Goal: Information Seeking & Learning: Learn about a topic

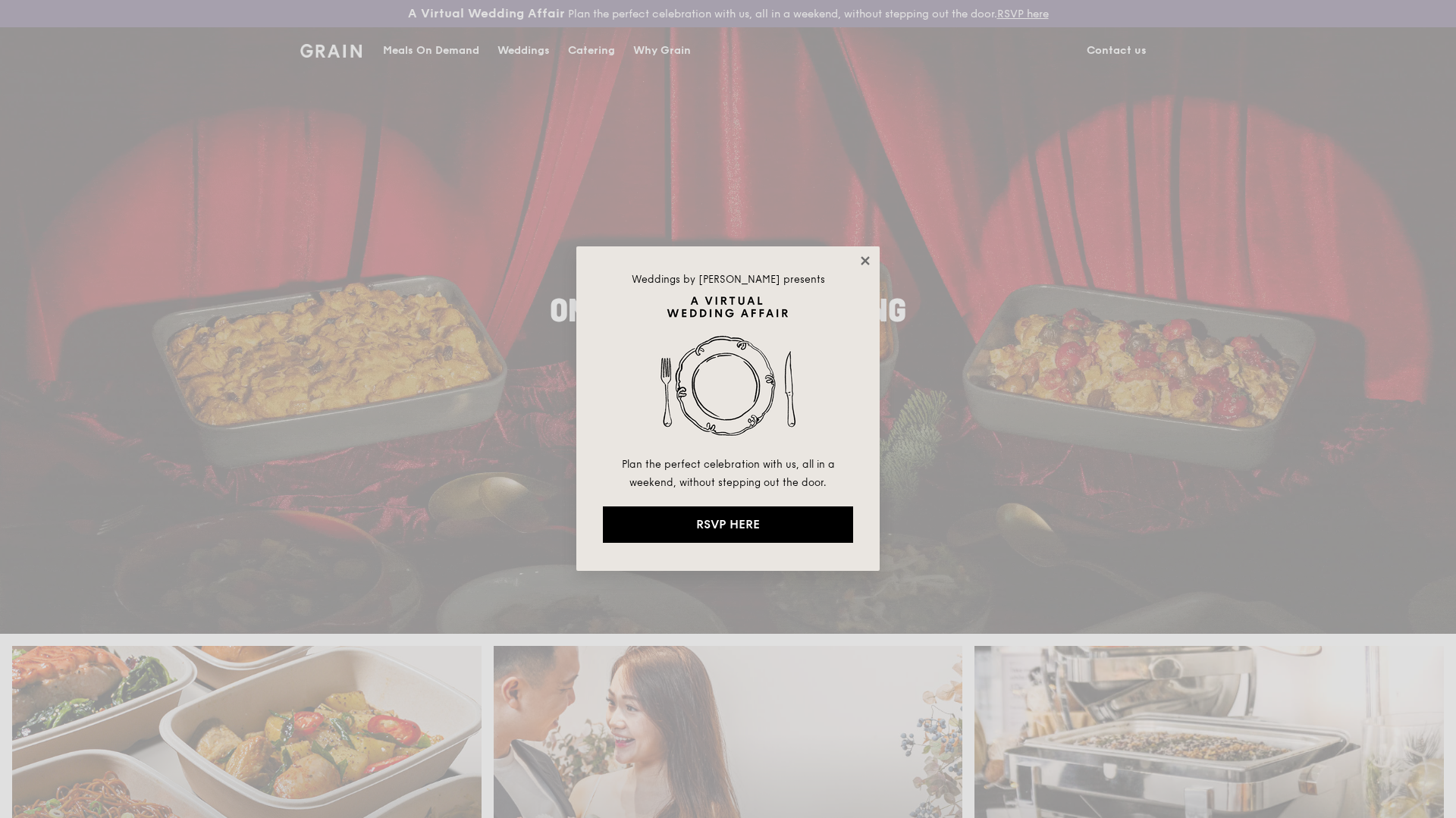
click at [862, 258] on icon at bounding box center [866, 261] width 9 height 9
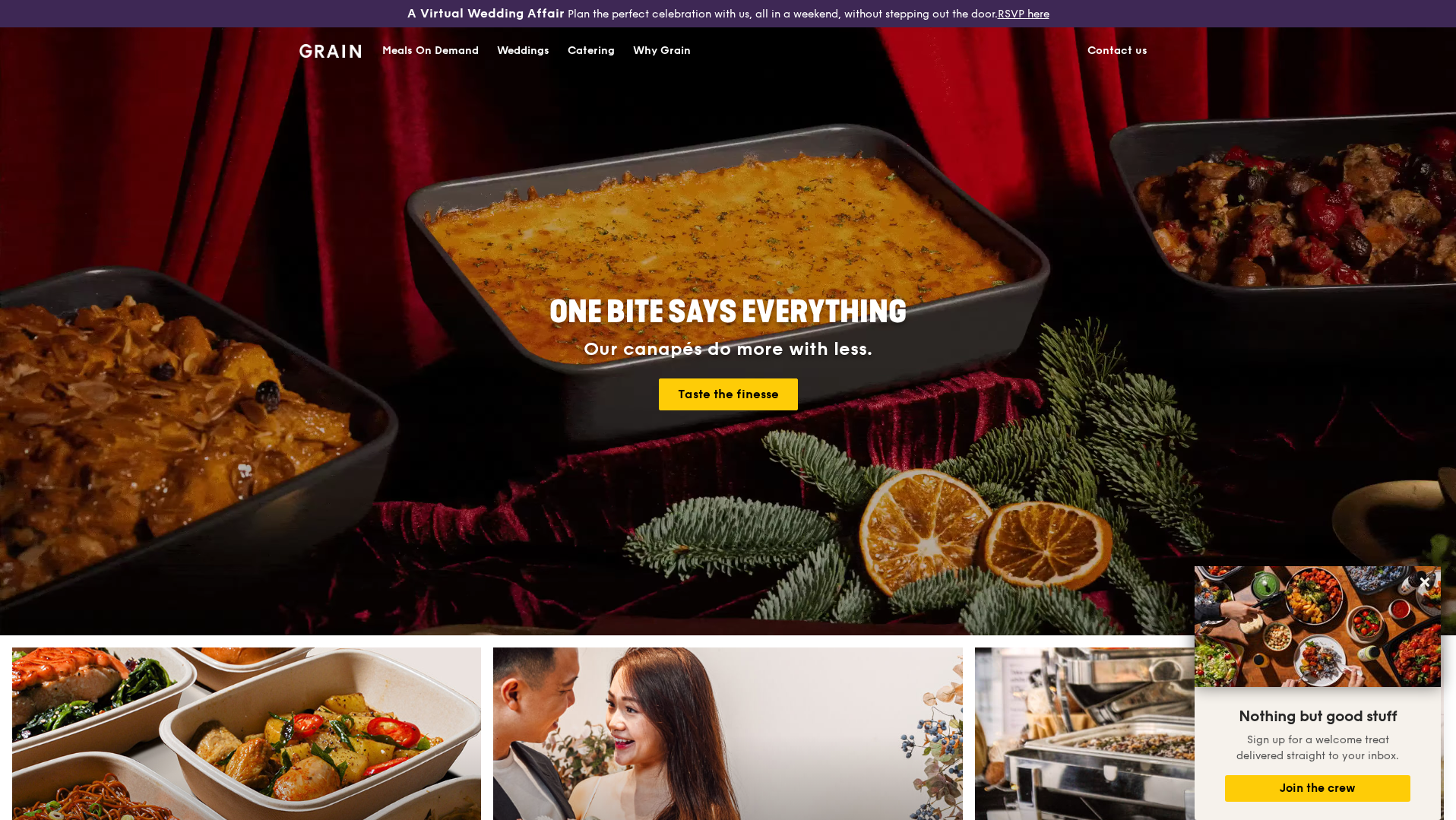
click at [580, 60] on div "Catering" at bounding box center [592, 51] width 47 height 46
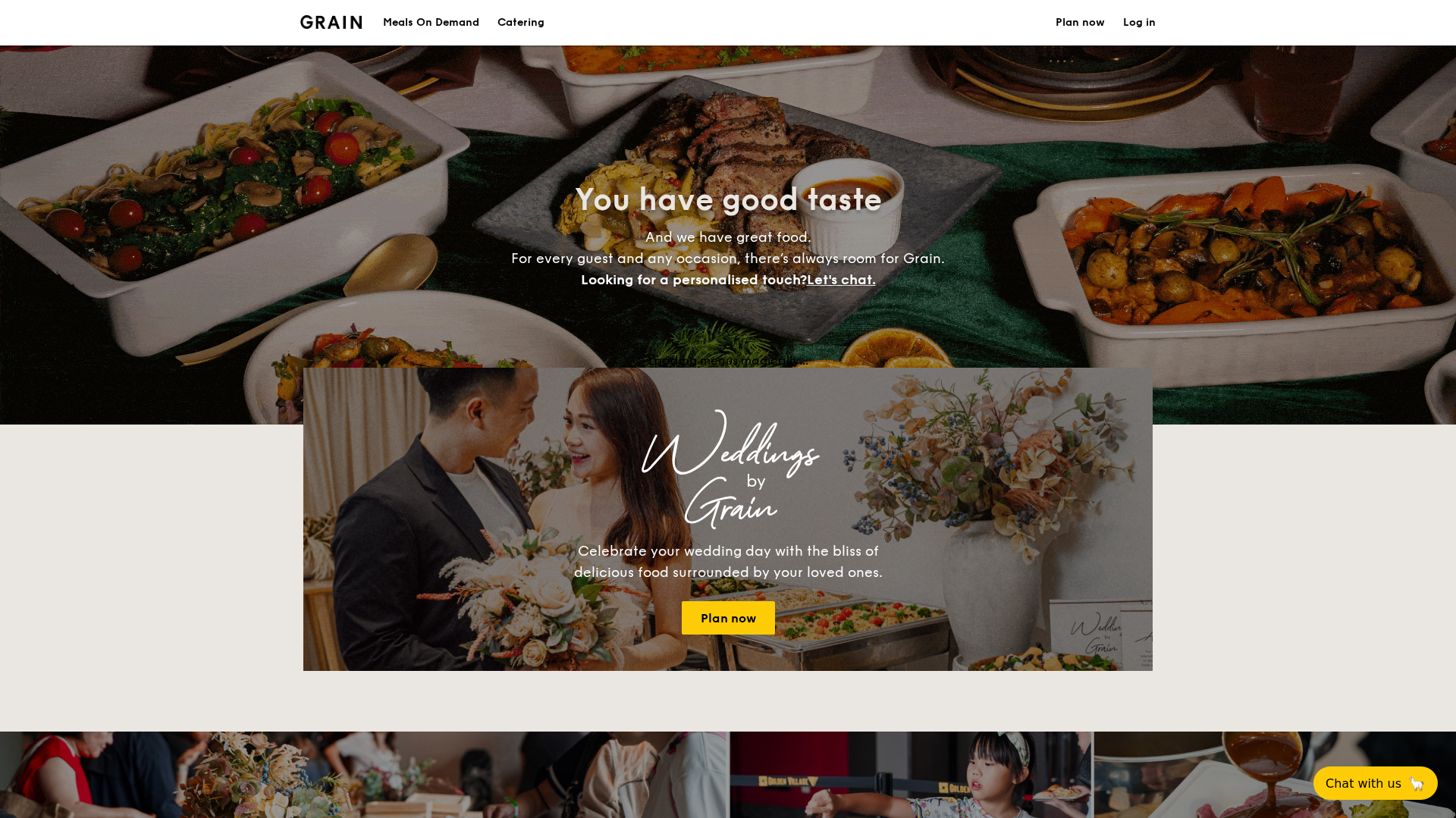
select select
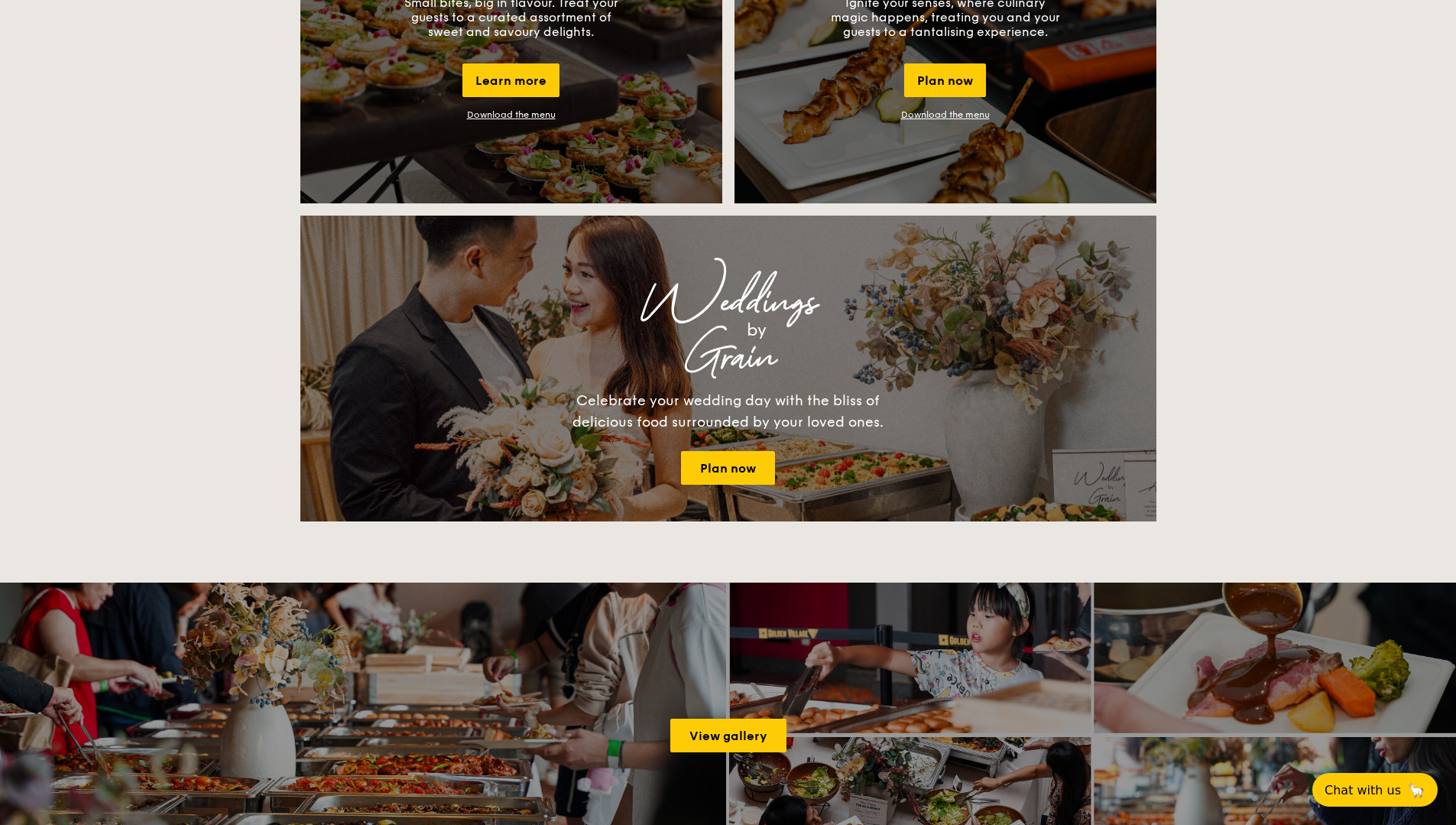
scroll to position [1521, 0]
click at [738, 739] on link "View gallery" at bounding box center [728, 735] width 117 height 34
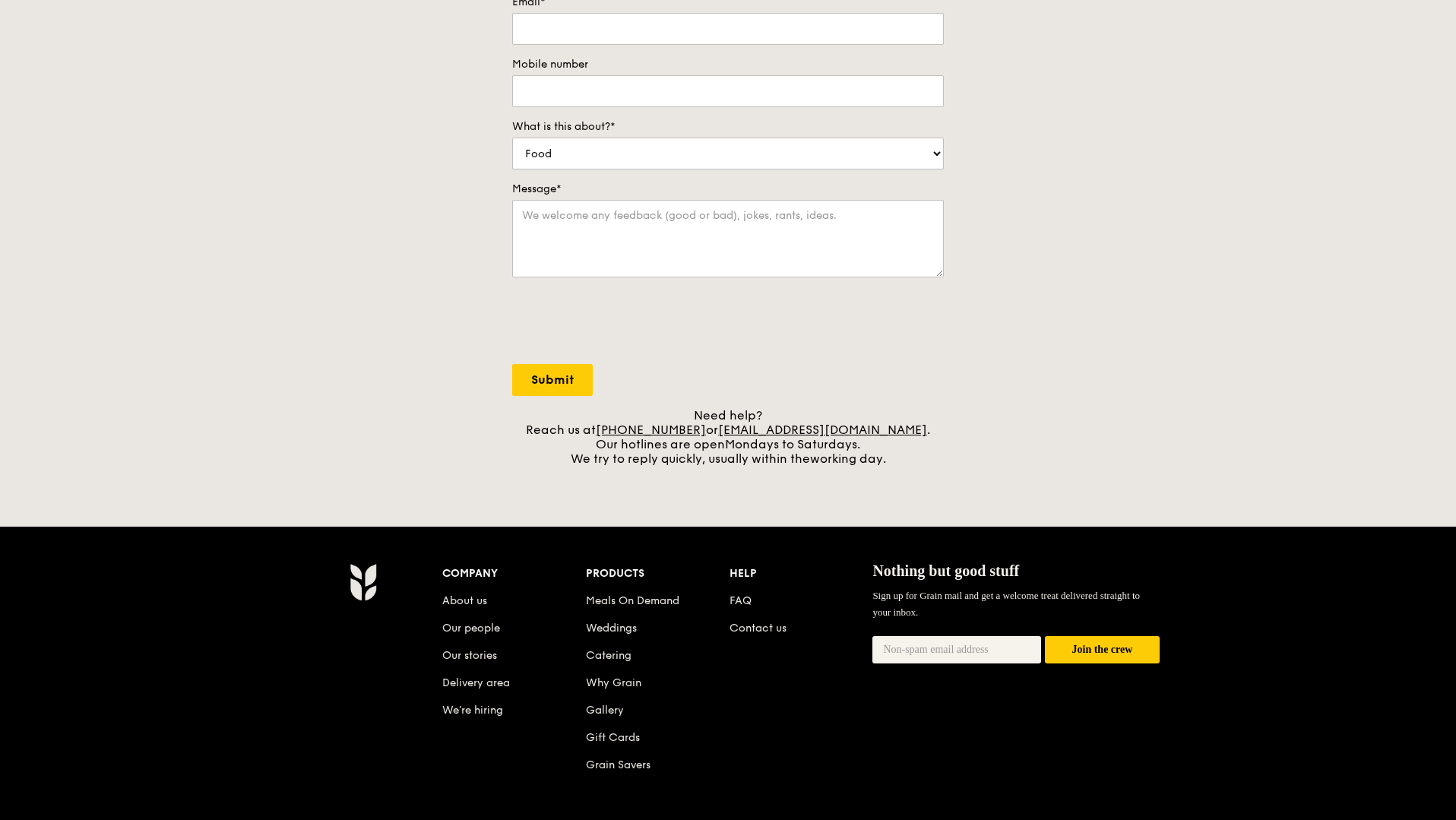
scroll to position [307, 0]
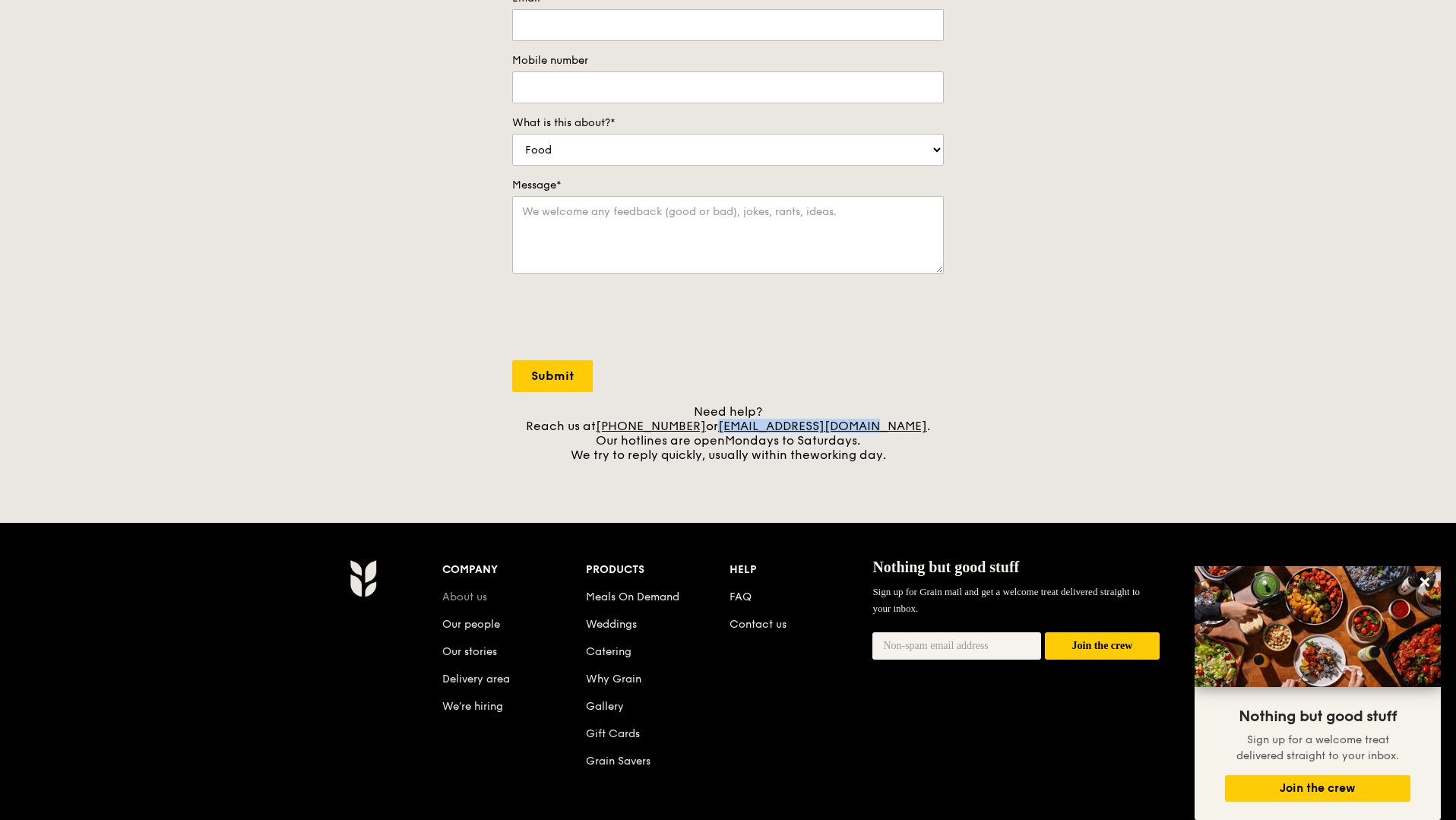
click at [473, 602] on link "About us" at bounding box center [464, 597] width 45 height 13
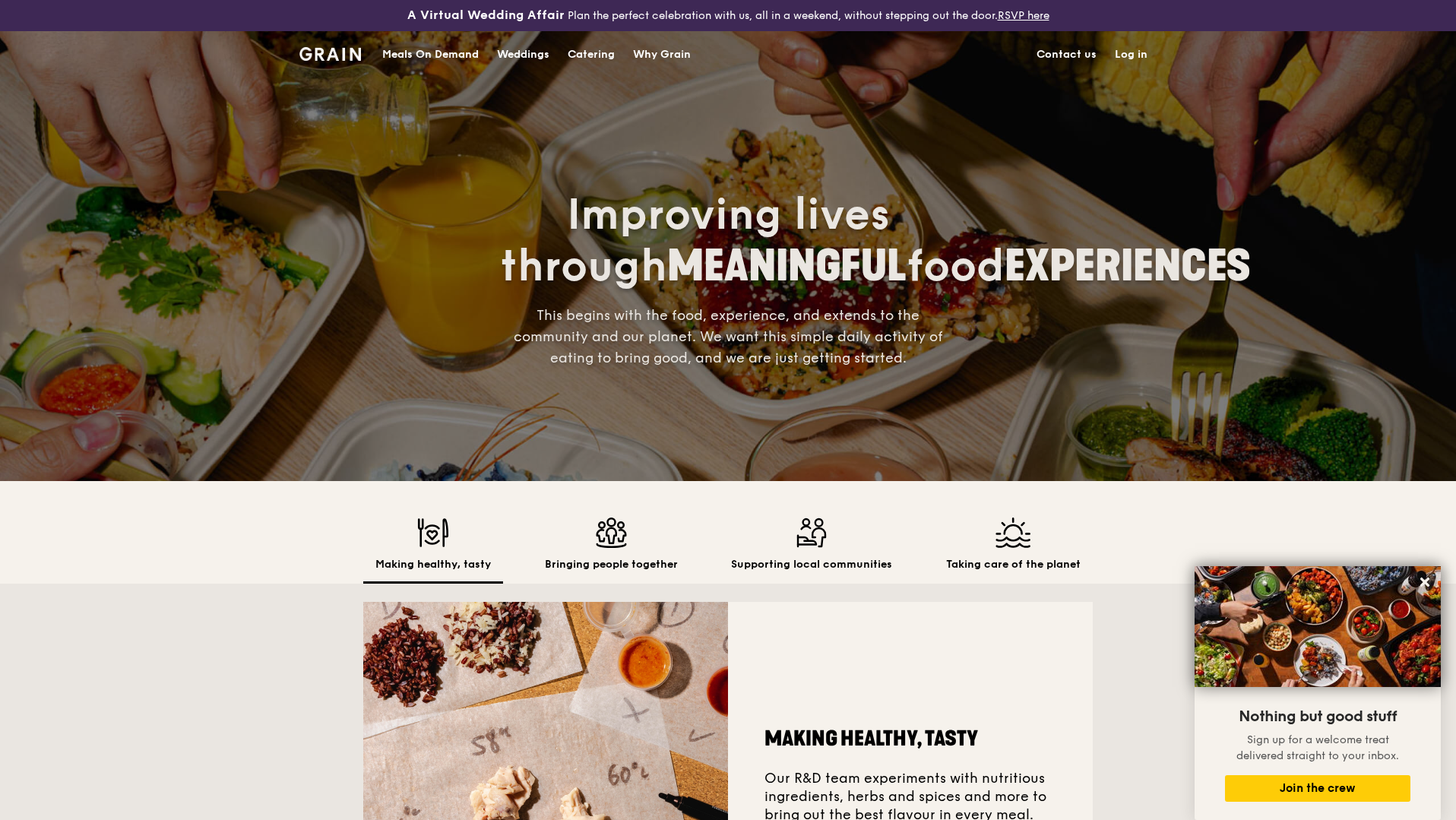
click at [580, 55] on div "Catering" at bounding box center [592, 54] width 47 height 46
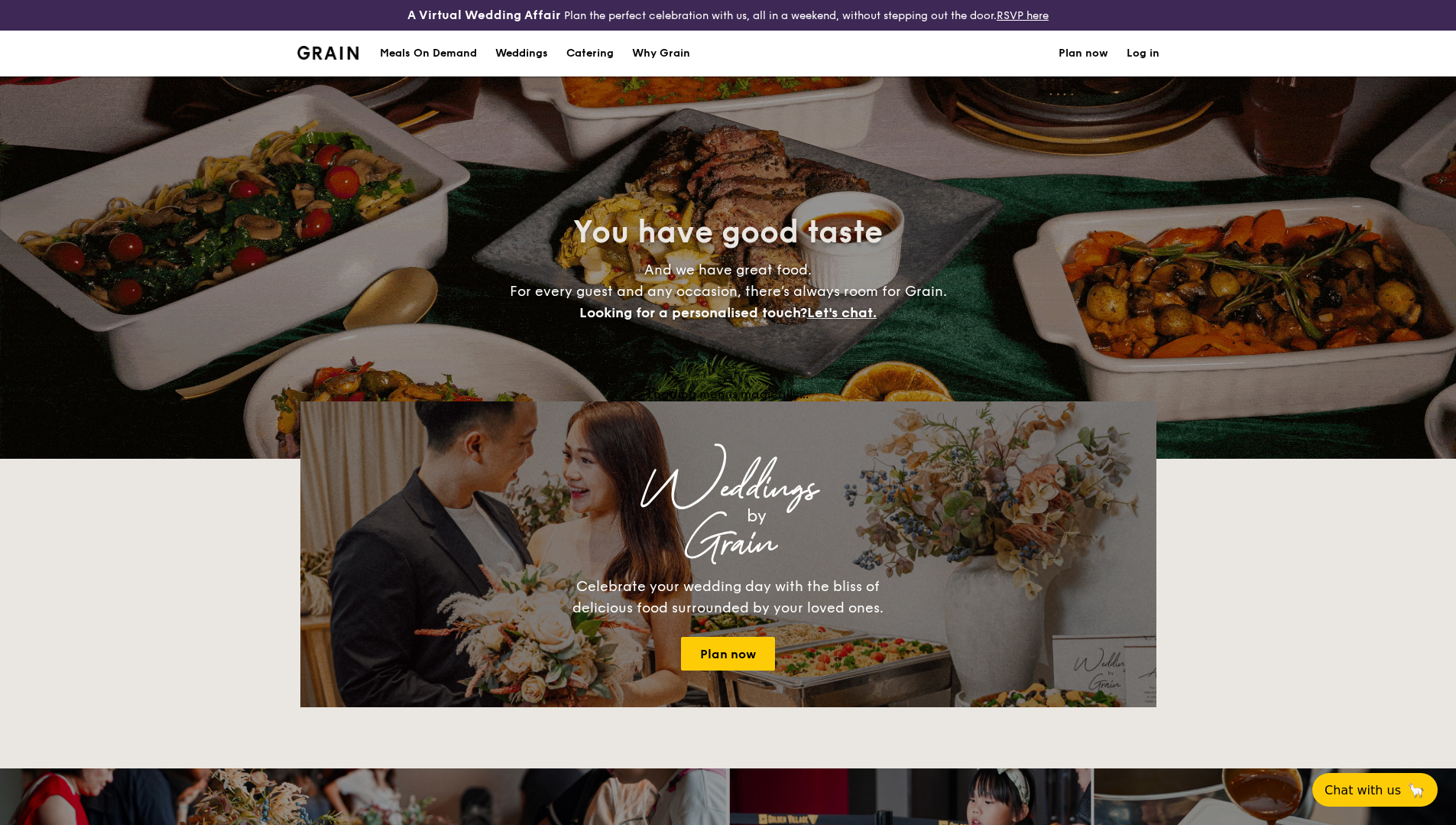
select select
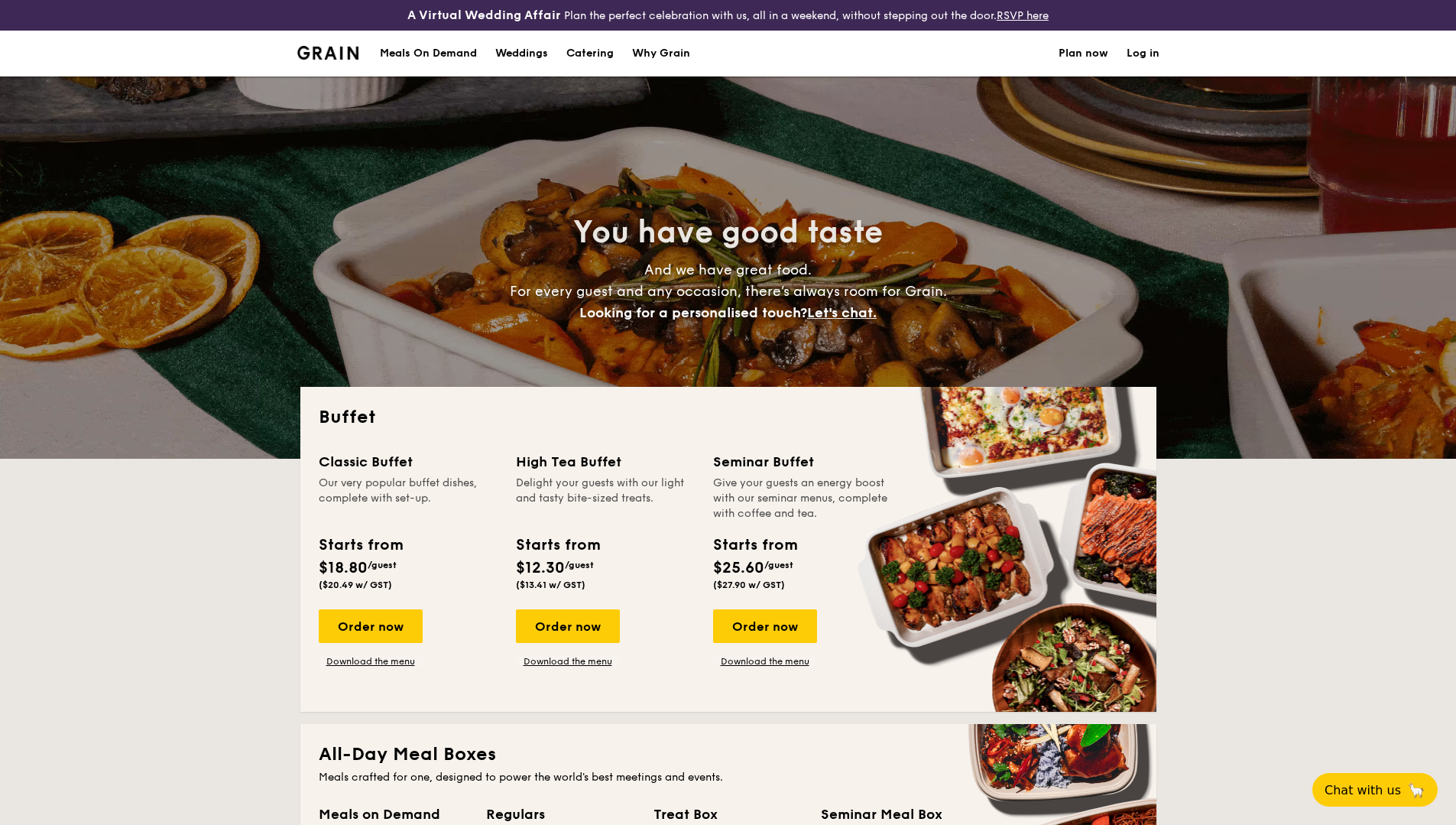
click at [442, 57] on div "Meals On Demand" at bounding box center [428, 54] width 97 height 46
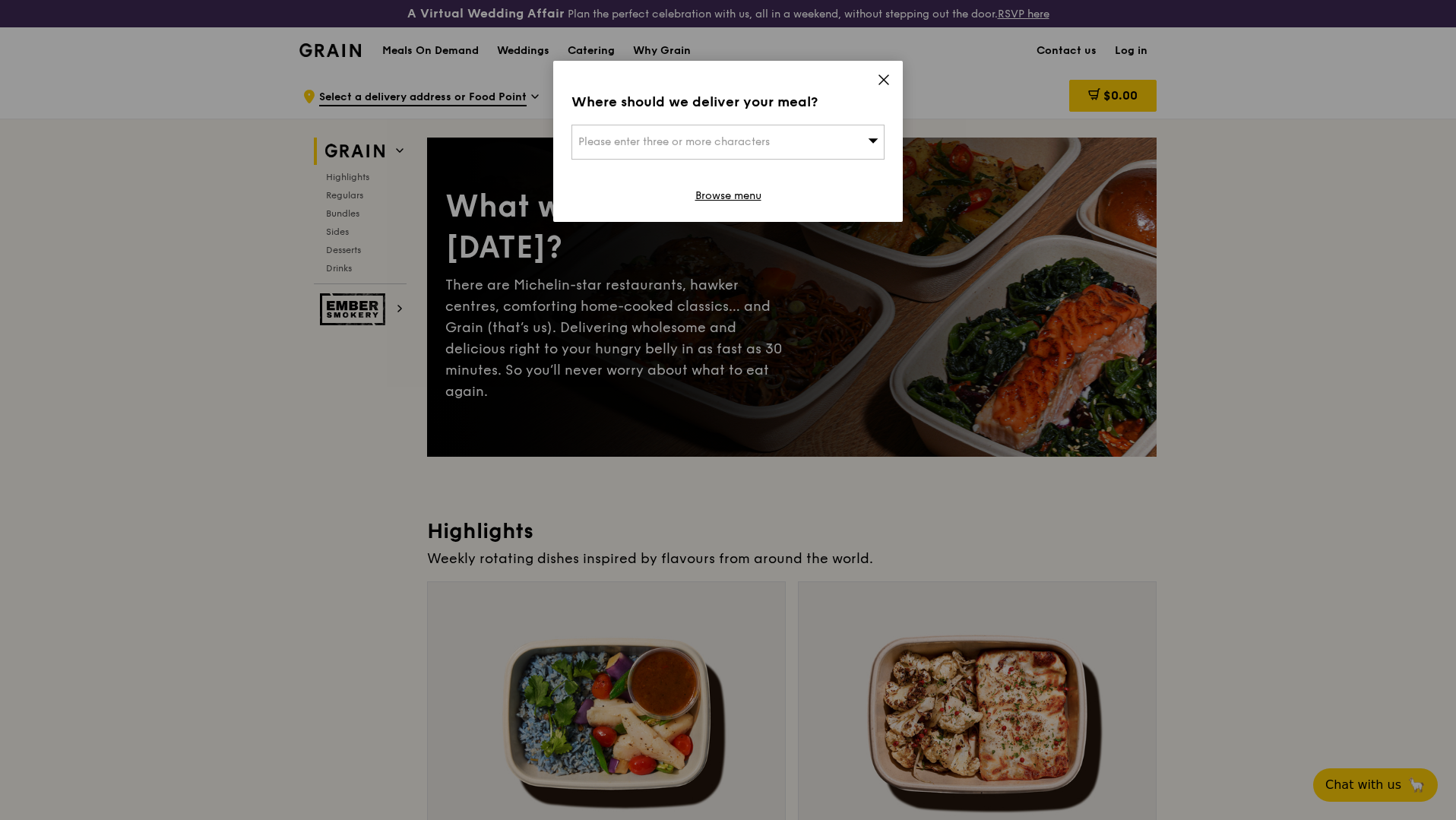
click at [888, 75] on icon at bounding box center [884, 80] width 14 height 14
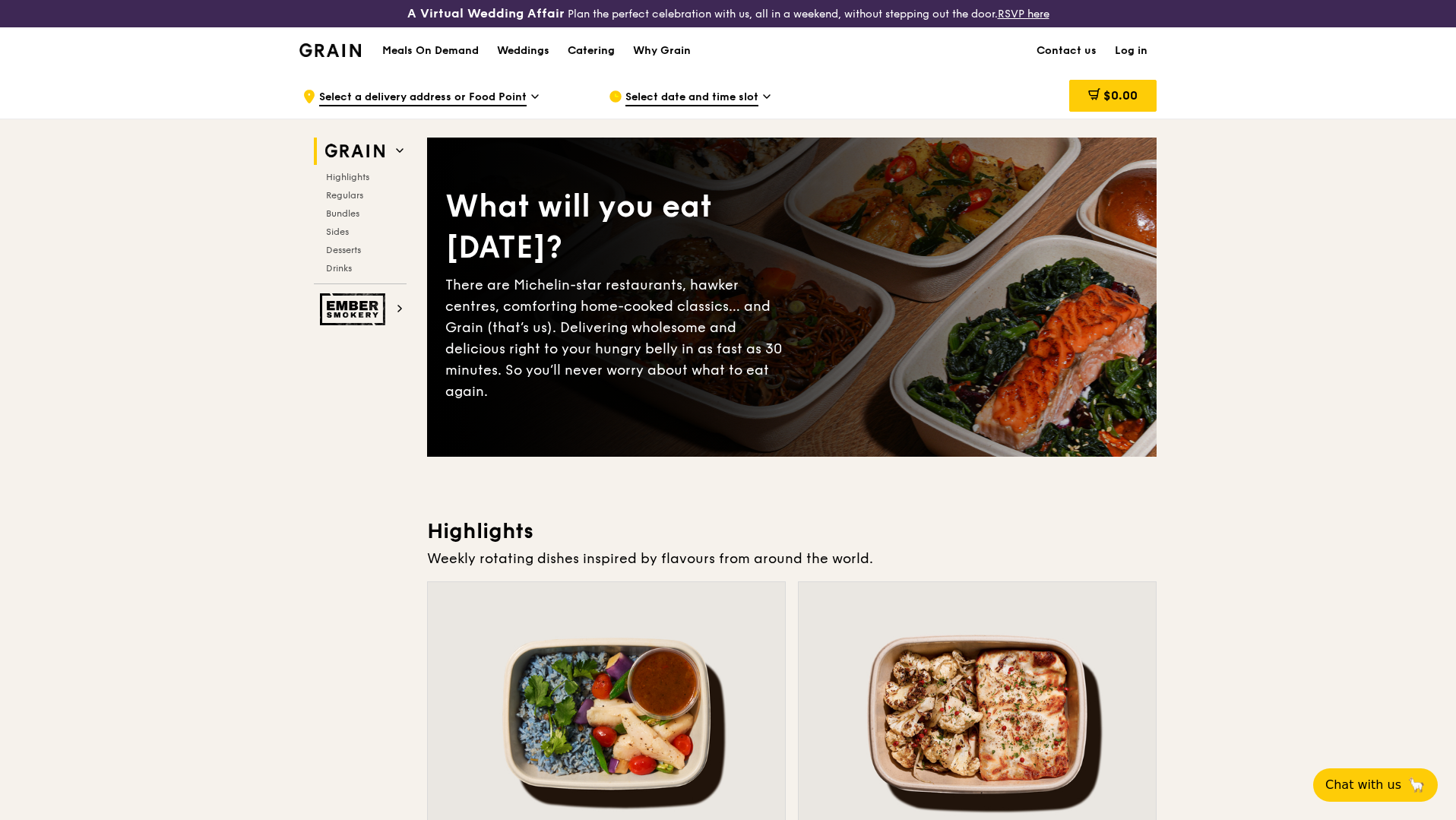
click at [614, 53] on div "Catering" at bounding box center [592, 51] width 47 height 46
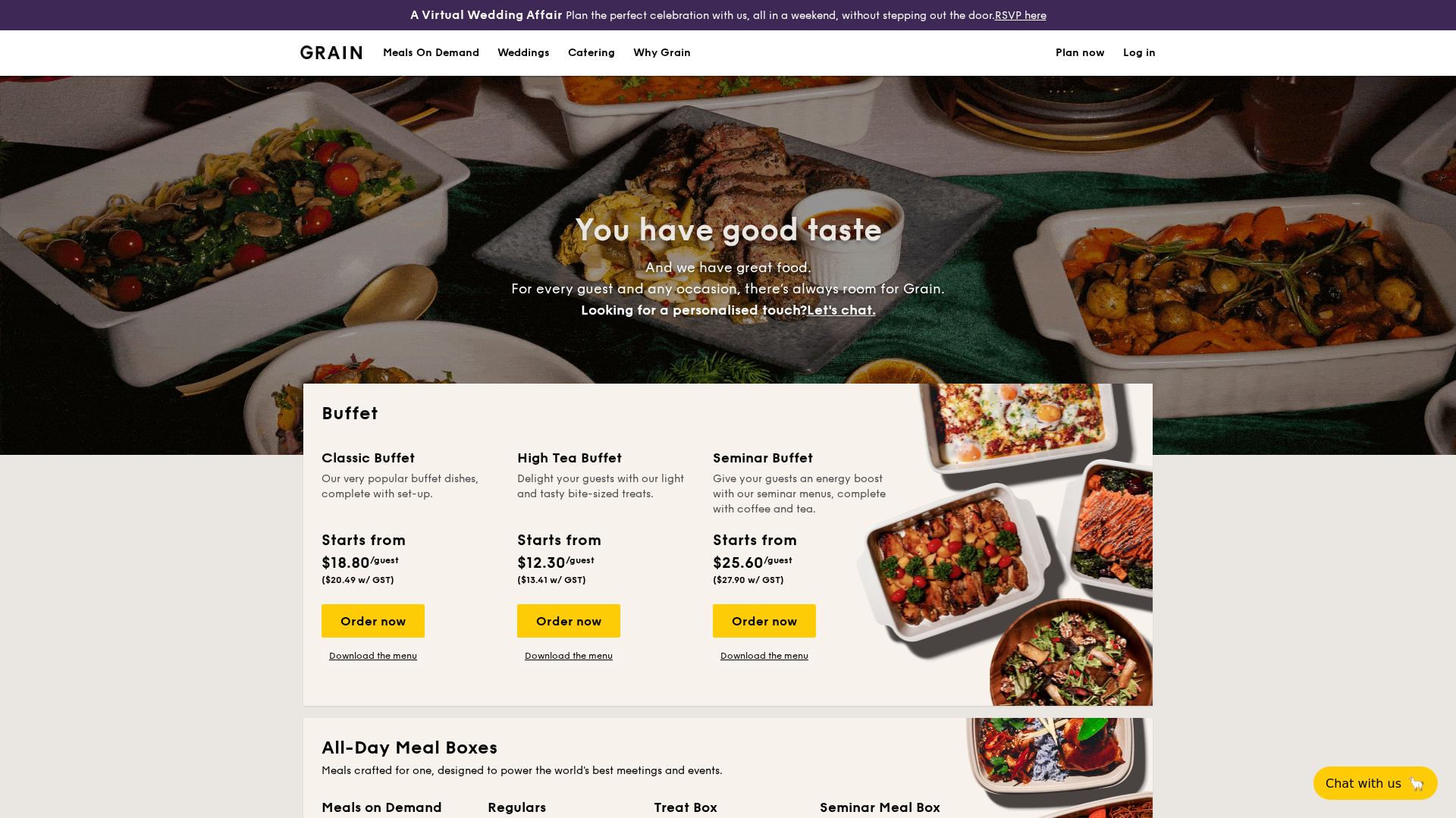
select select
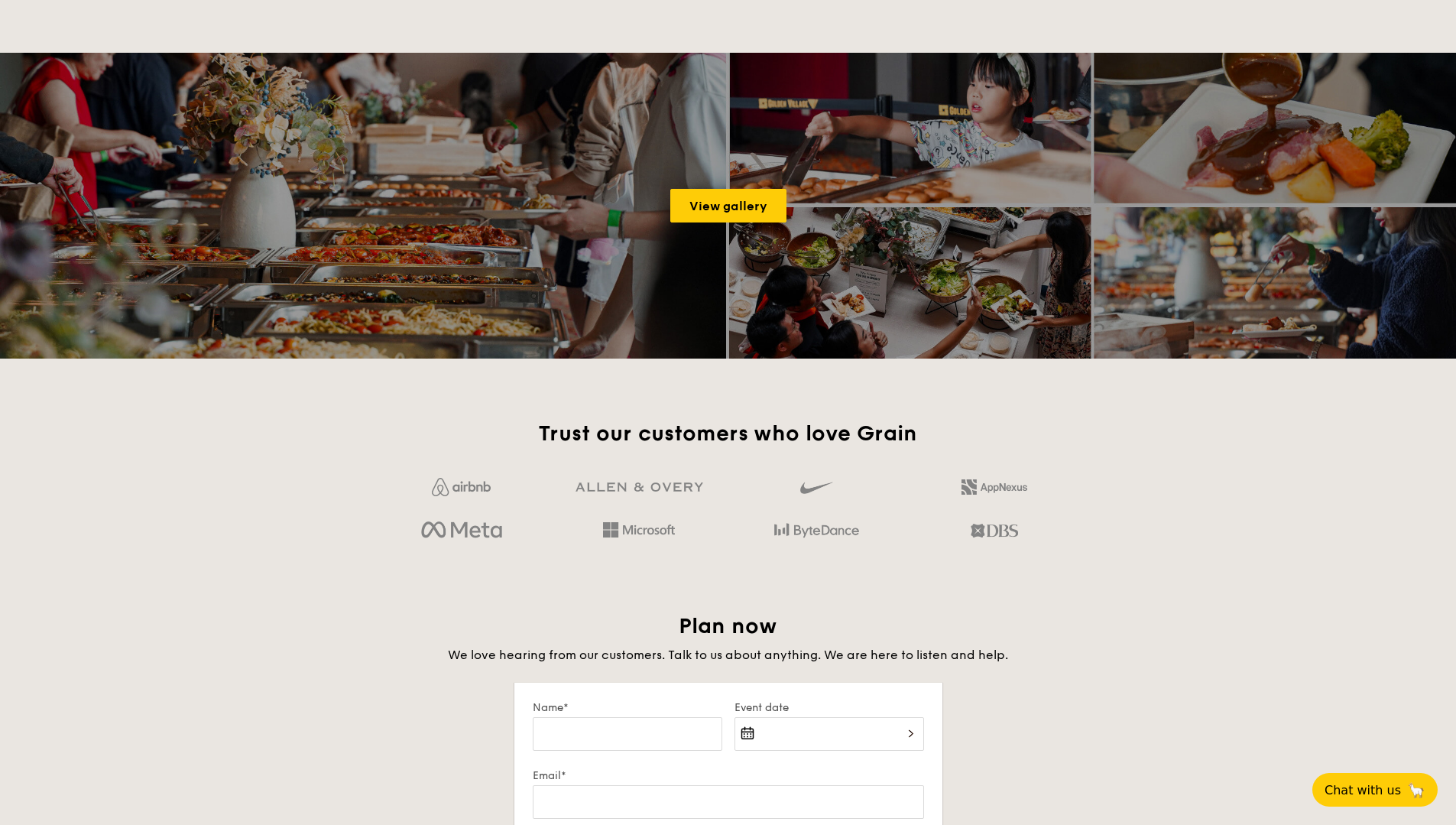
scroll to position [2071, 0]
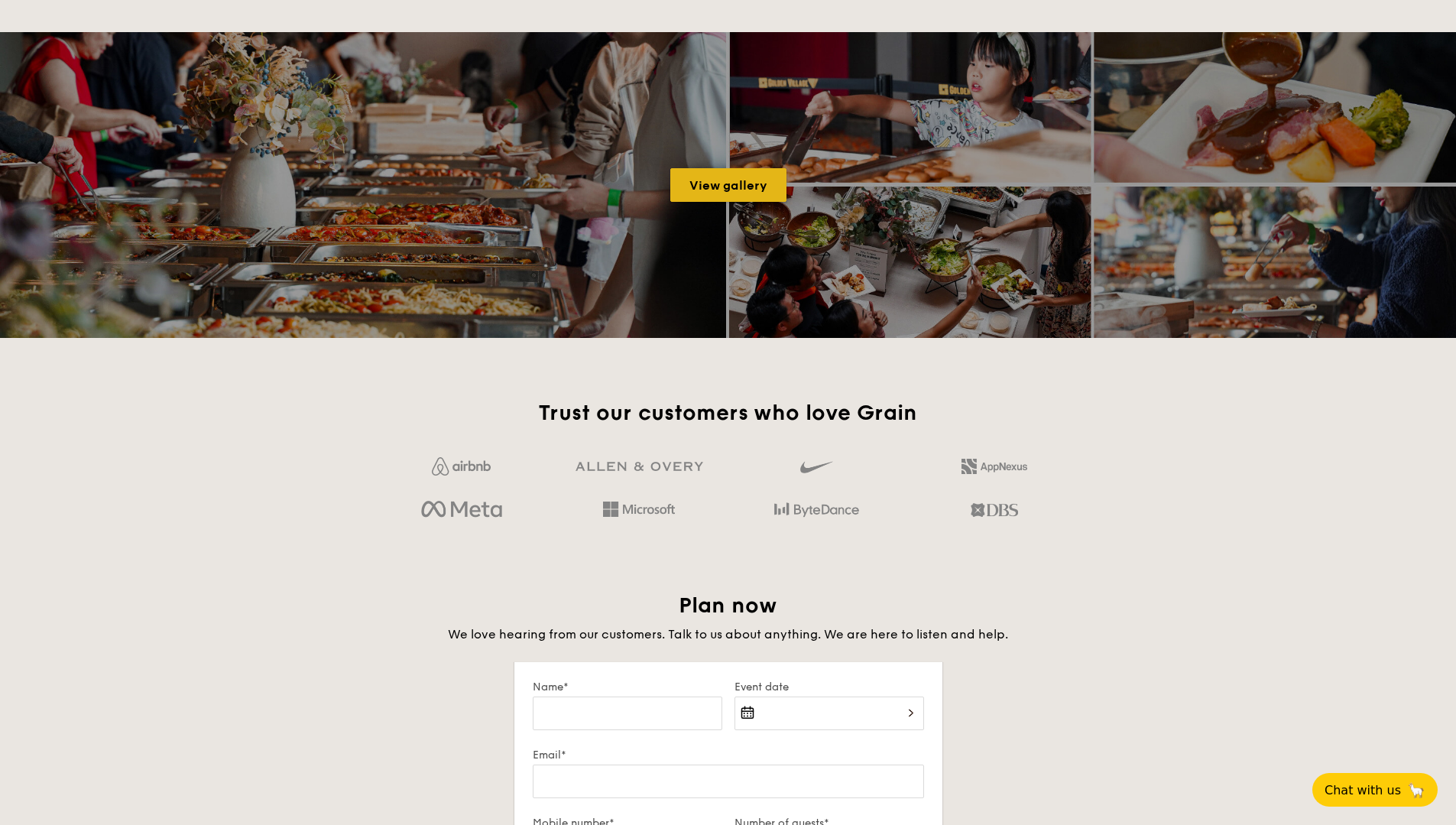
click at [710, 197] on link "View gallery" at bounding box center [728, 185] width 117 height 34
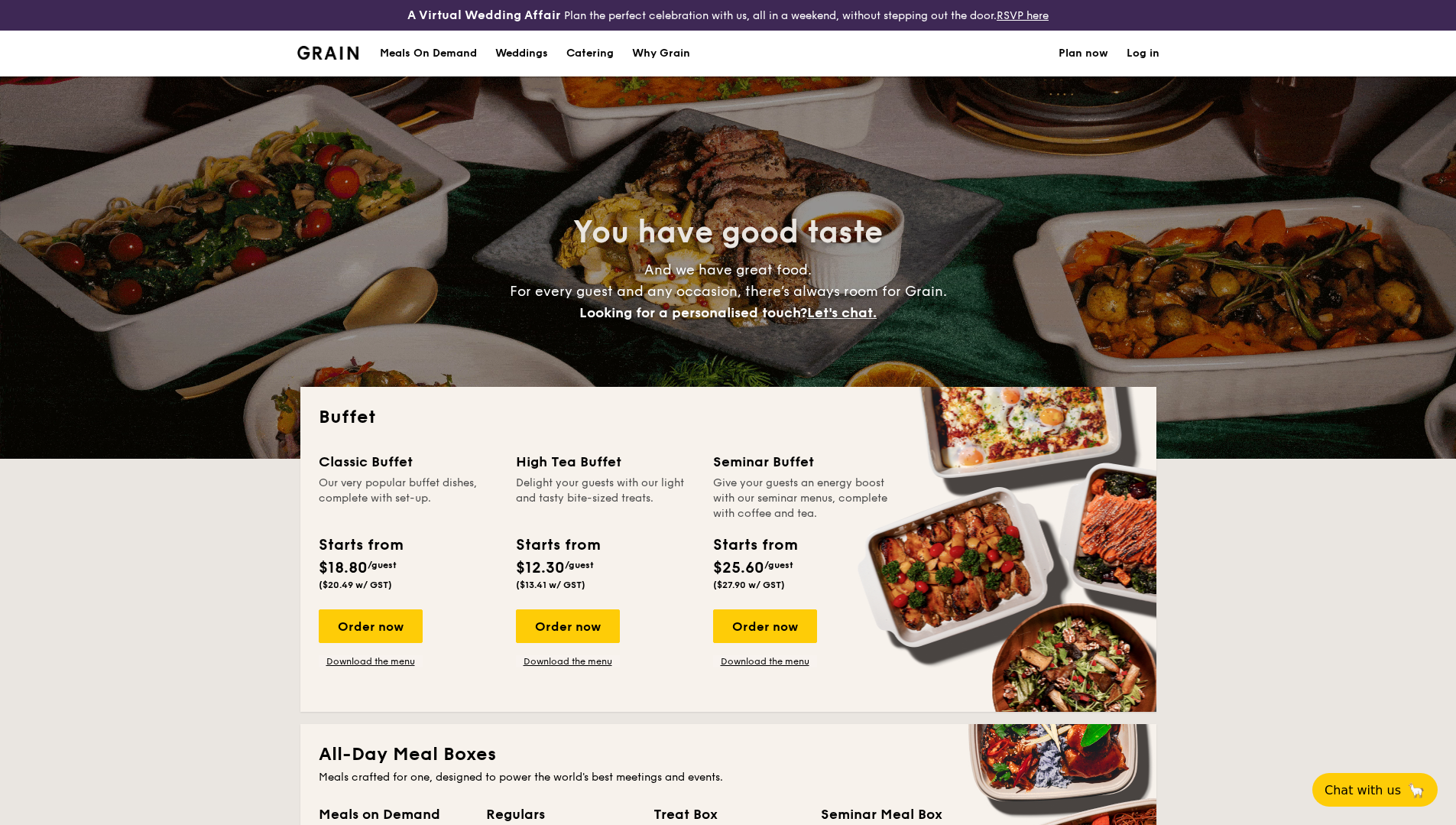
select select
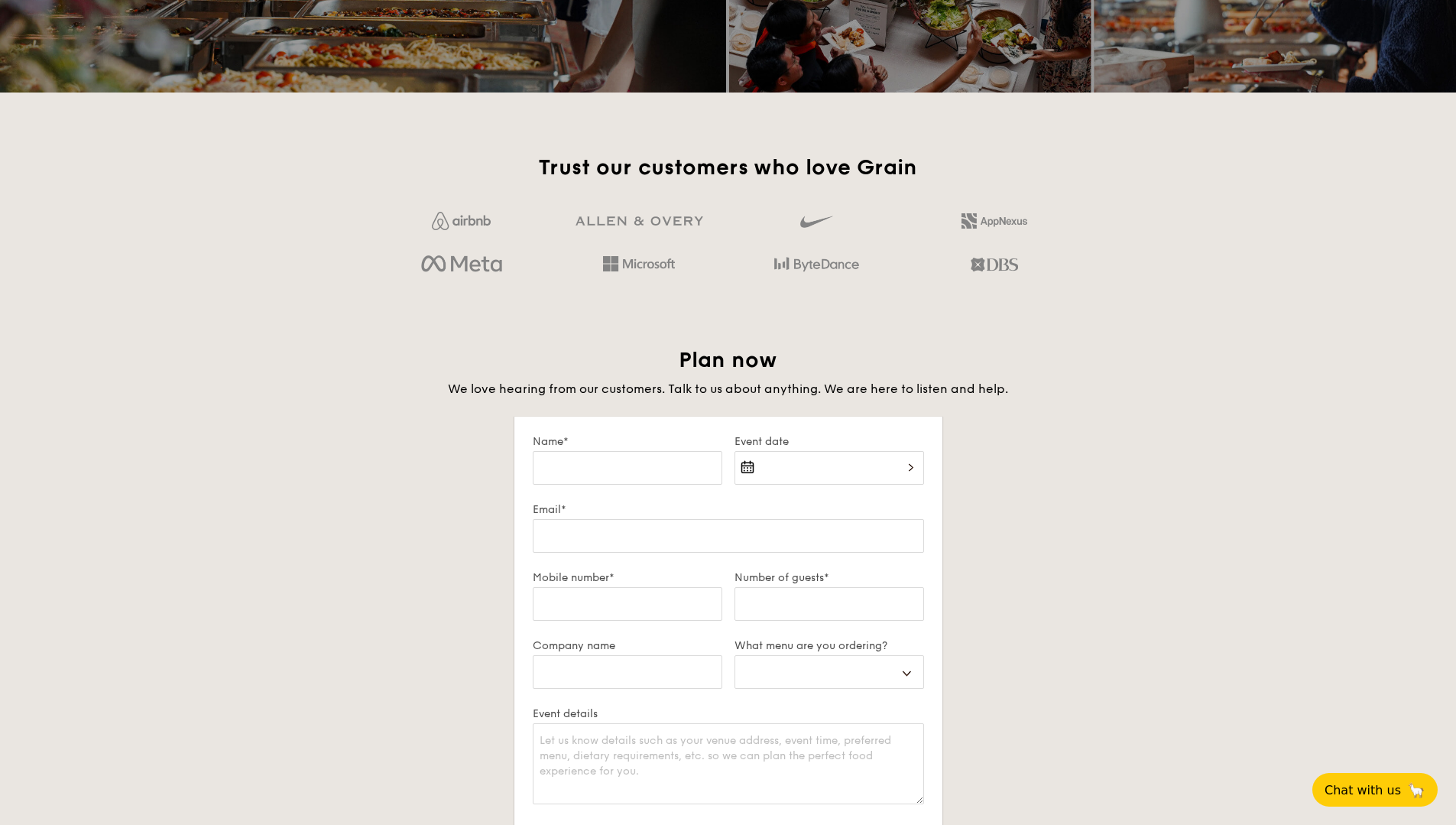
scroll to position [2208, 0]
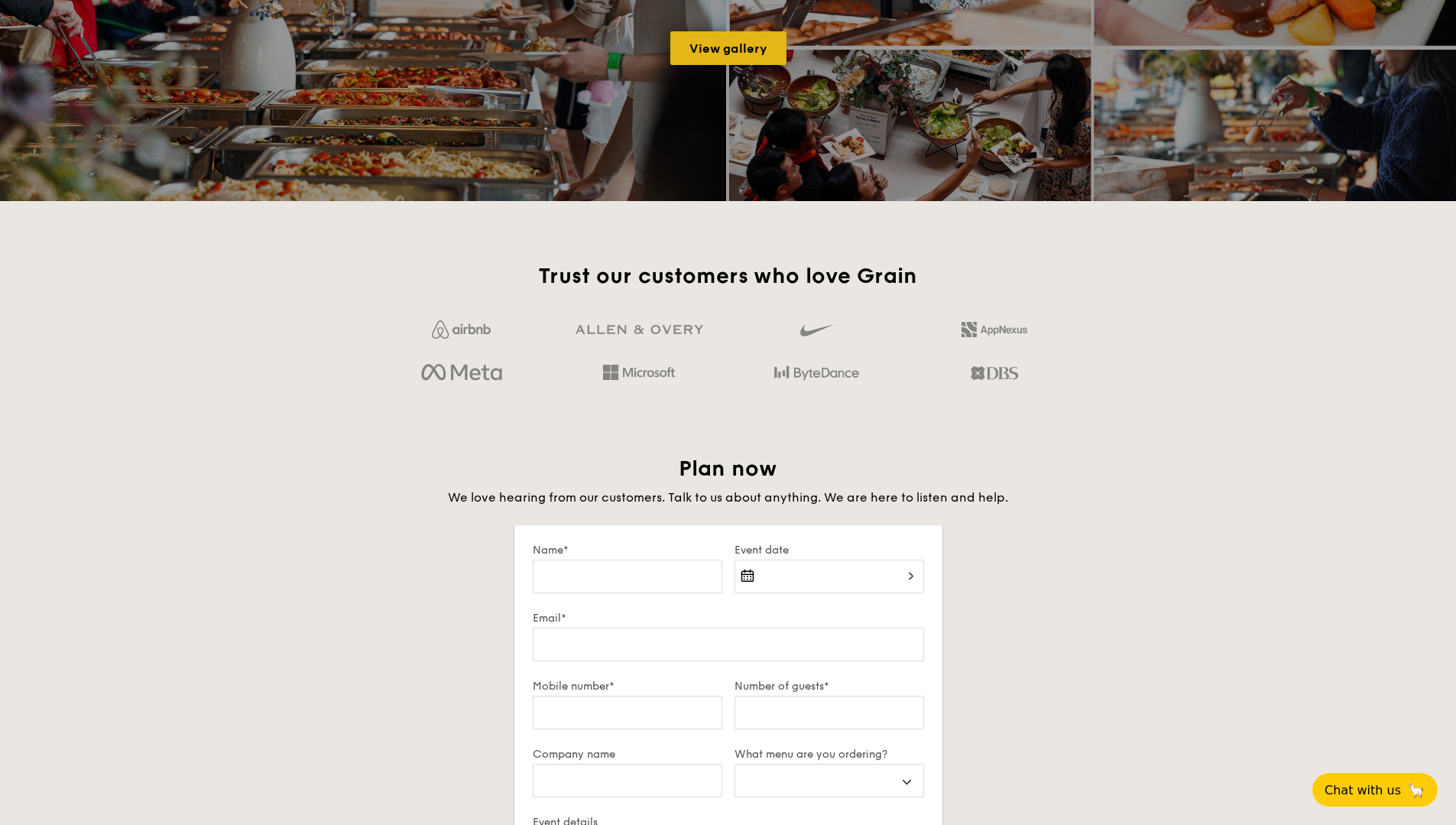
click at [743, 59] on link "View gallery" at bounding box center [728, 48] width 117 height 34
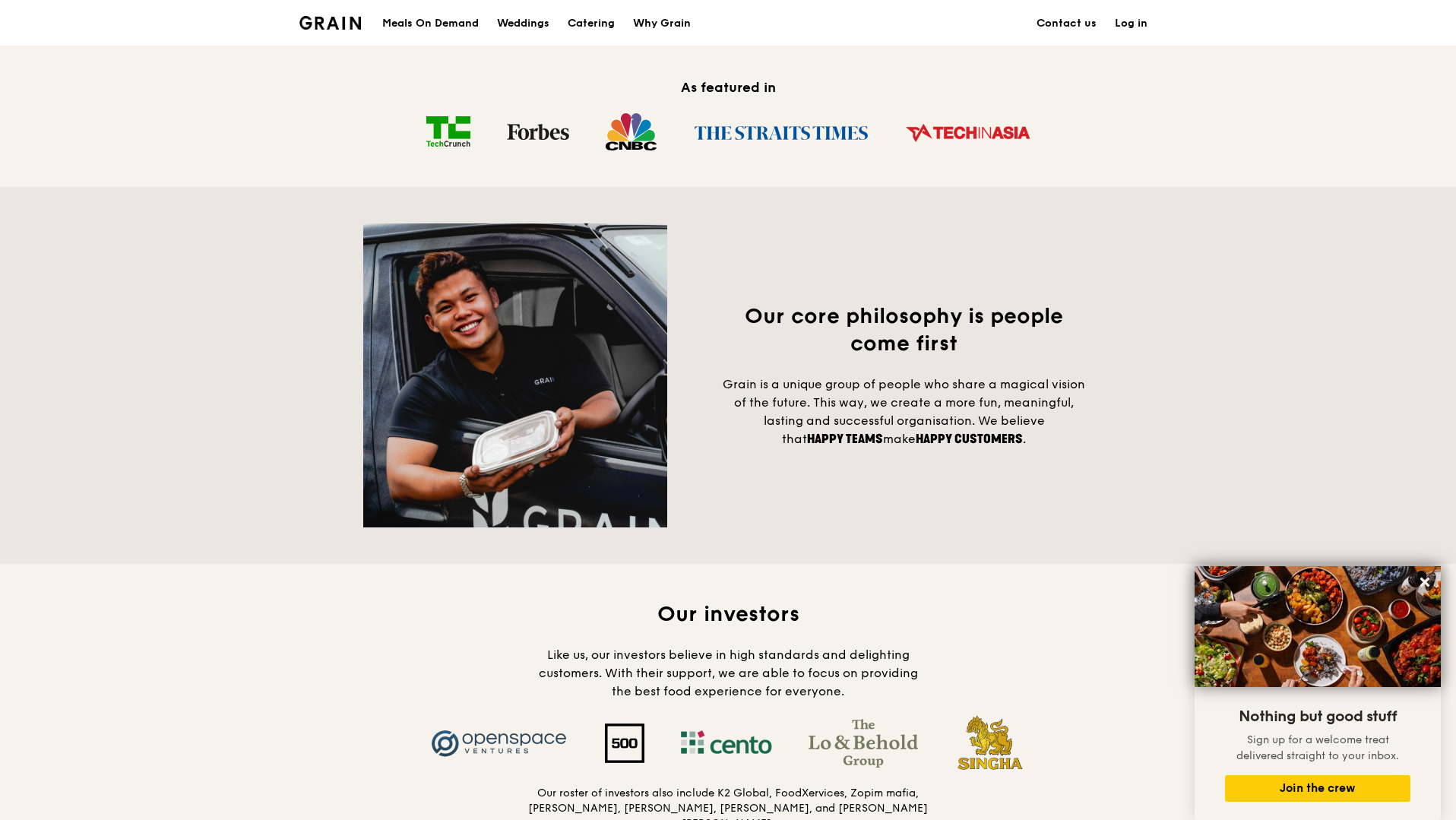
scroll to position [1004, 0]
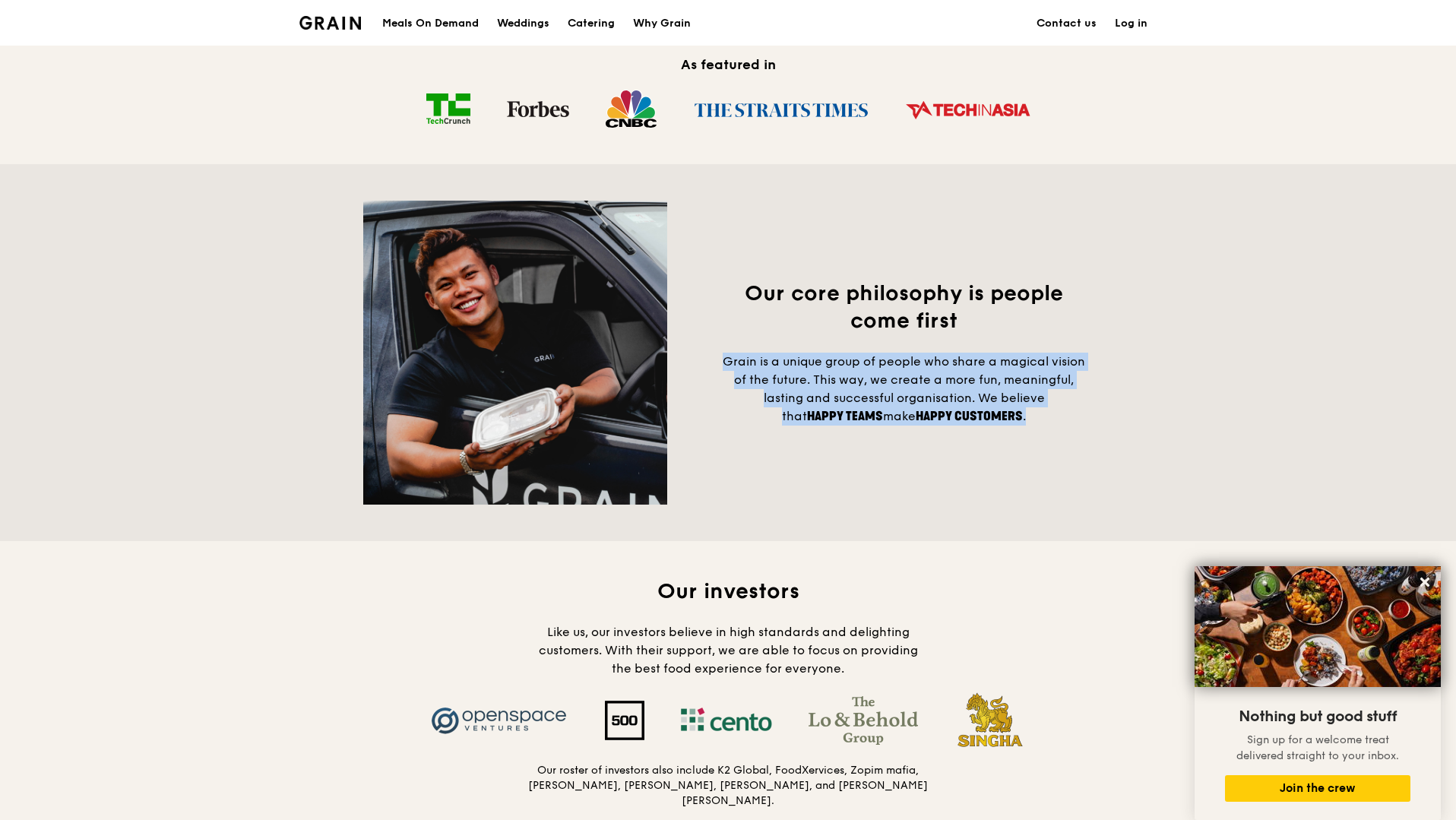
drag, startPoint x: 722, startPoint y: 373, endPoint x: 1036, endPoint y: 422, distance: 317.8
click at [1036, 422] on h4 "Grain is a unique group of people who share a magical vision of the future. Thi…" at bounding box center [904, 389] width 377 height 73
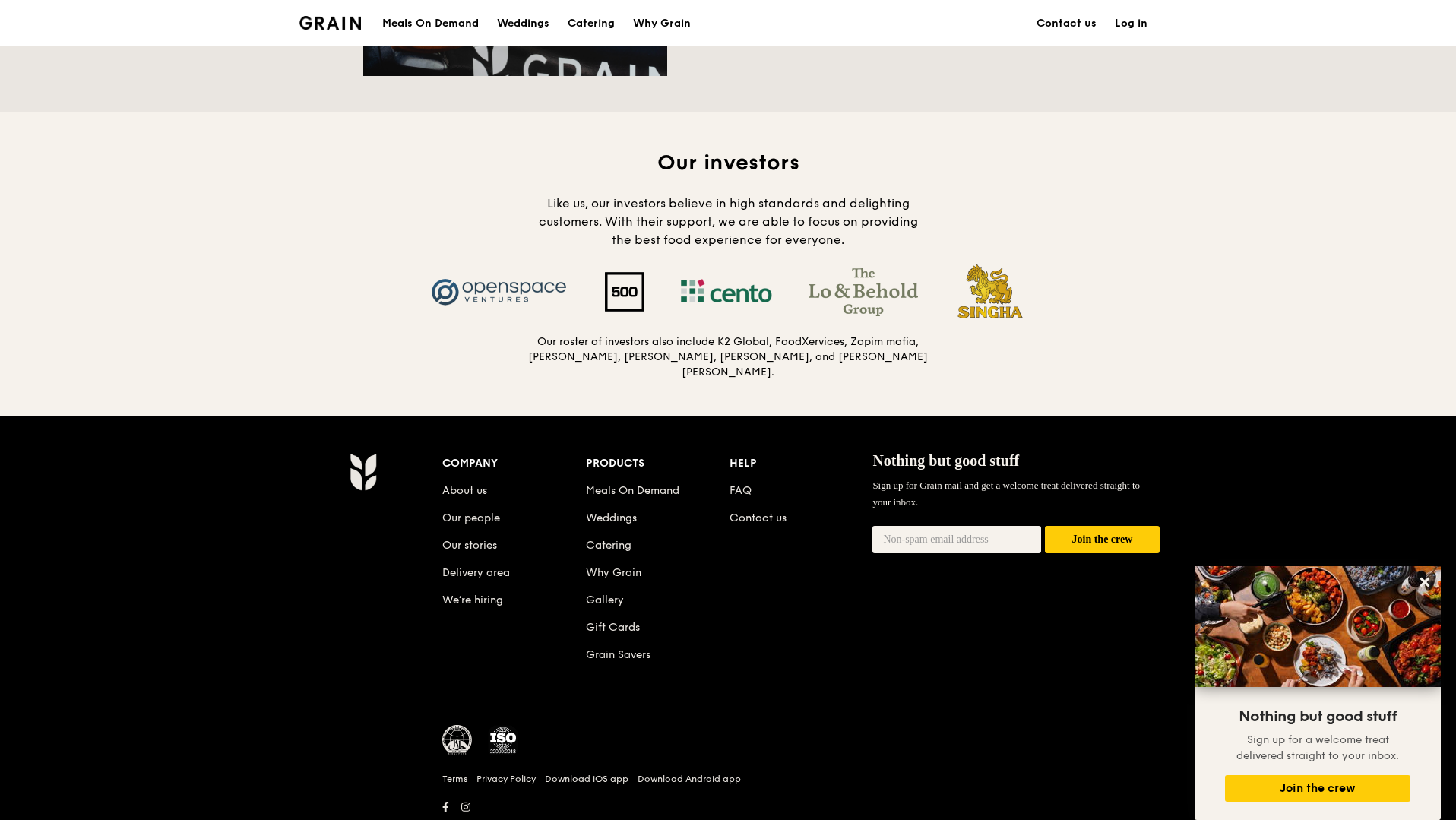
scroll to position [1446, 0]
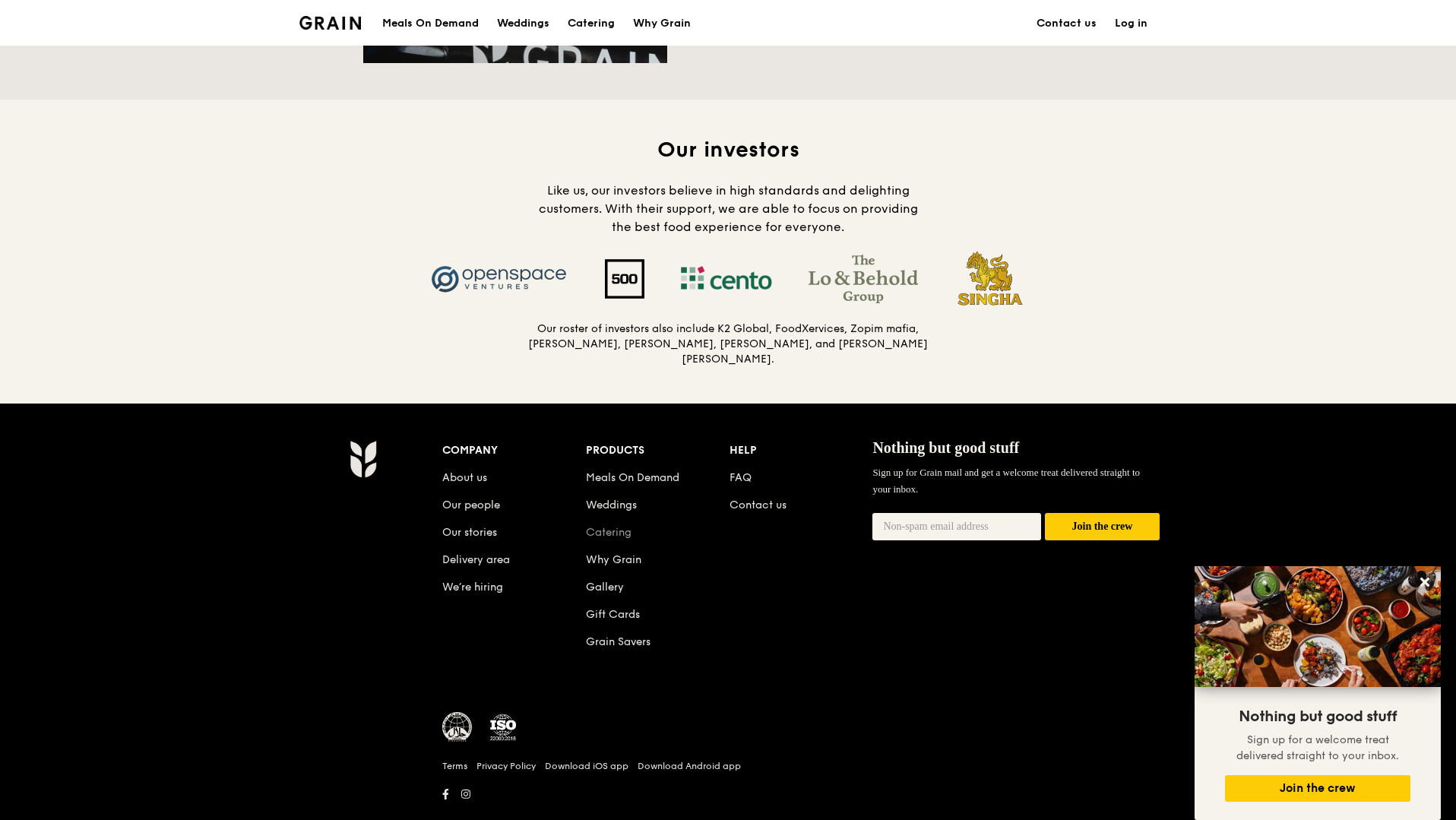
click at [624, 529] on link "Catering" at bounding box center [609, 532] width 46 height 13
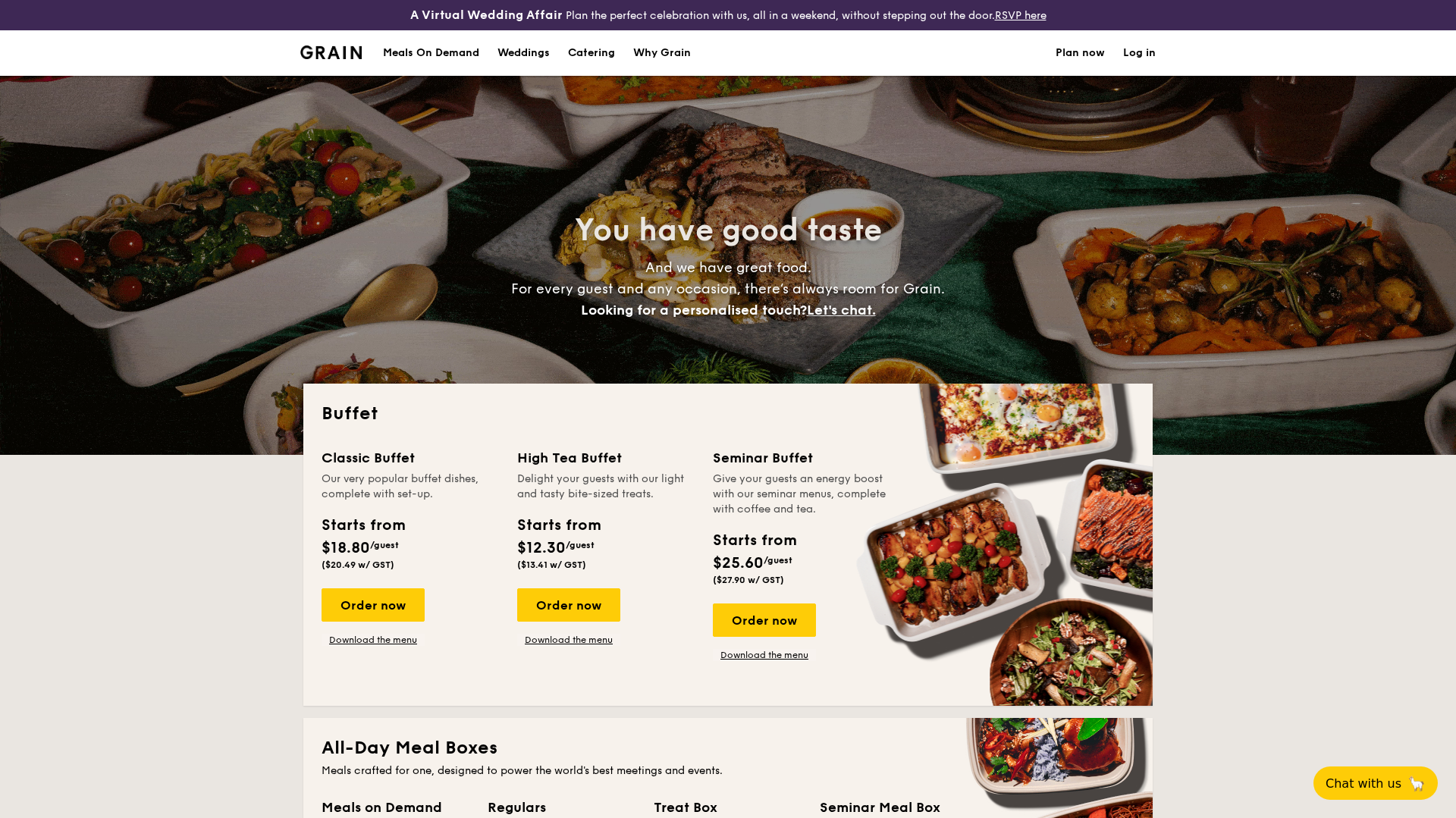
select select
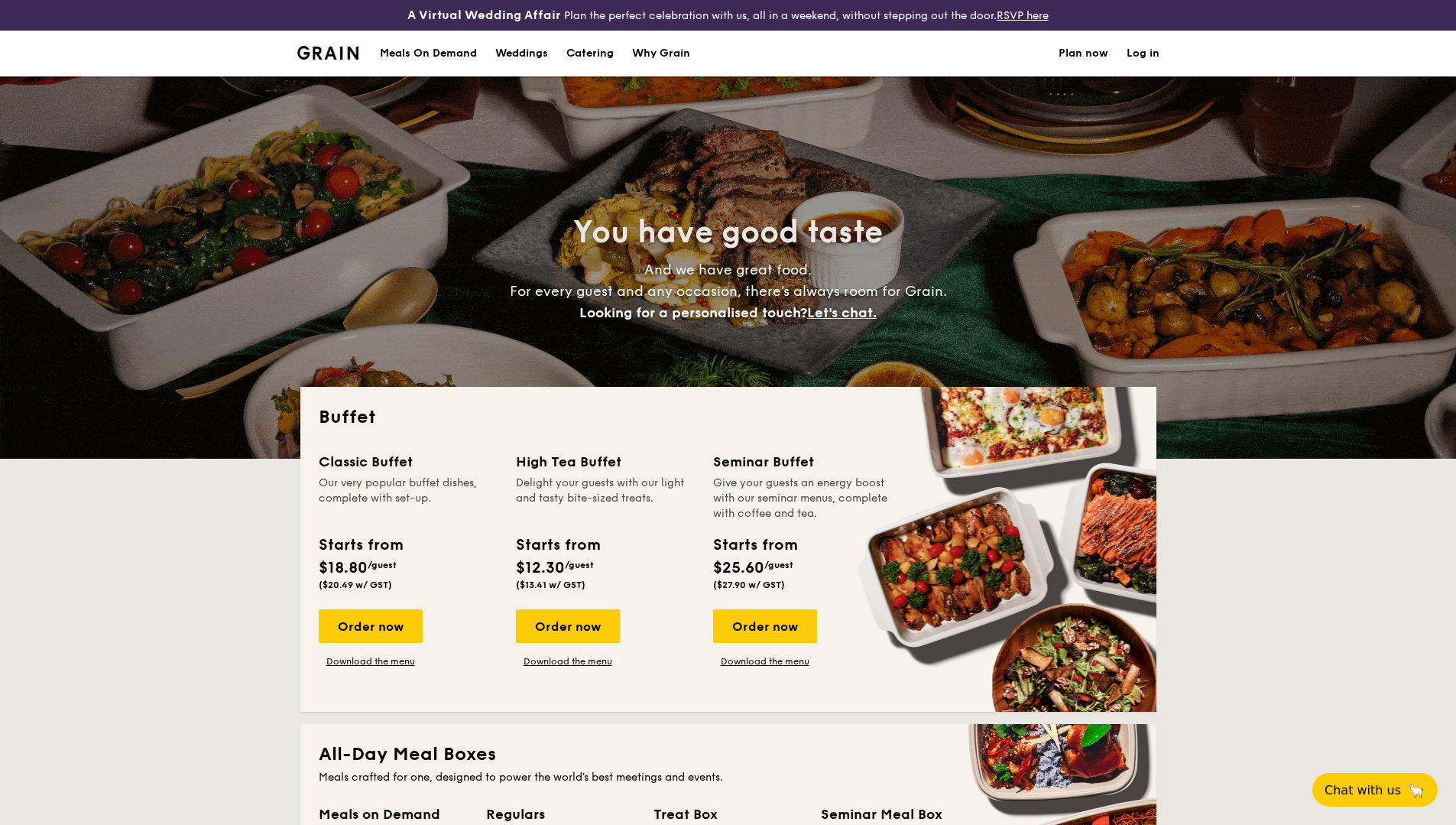
click at [448, 54] on div "Meals On Demand" at bounding box center [428, 54] width 97 height 46
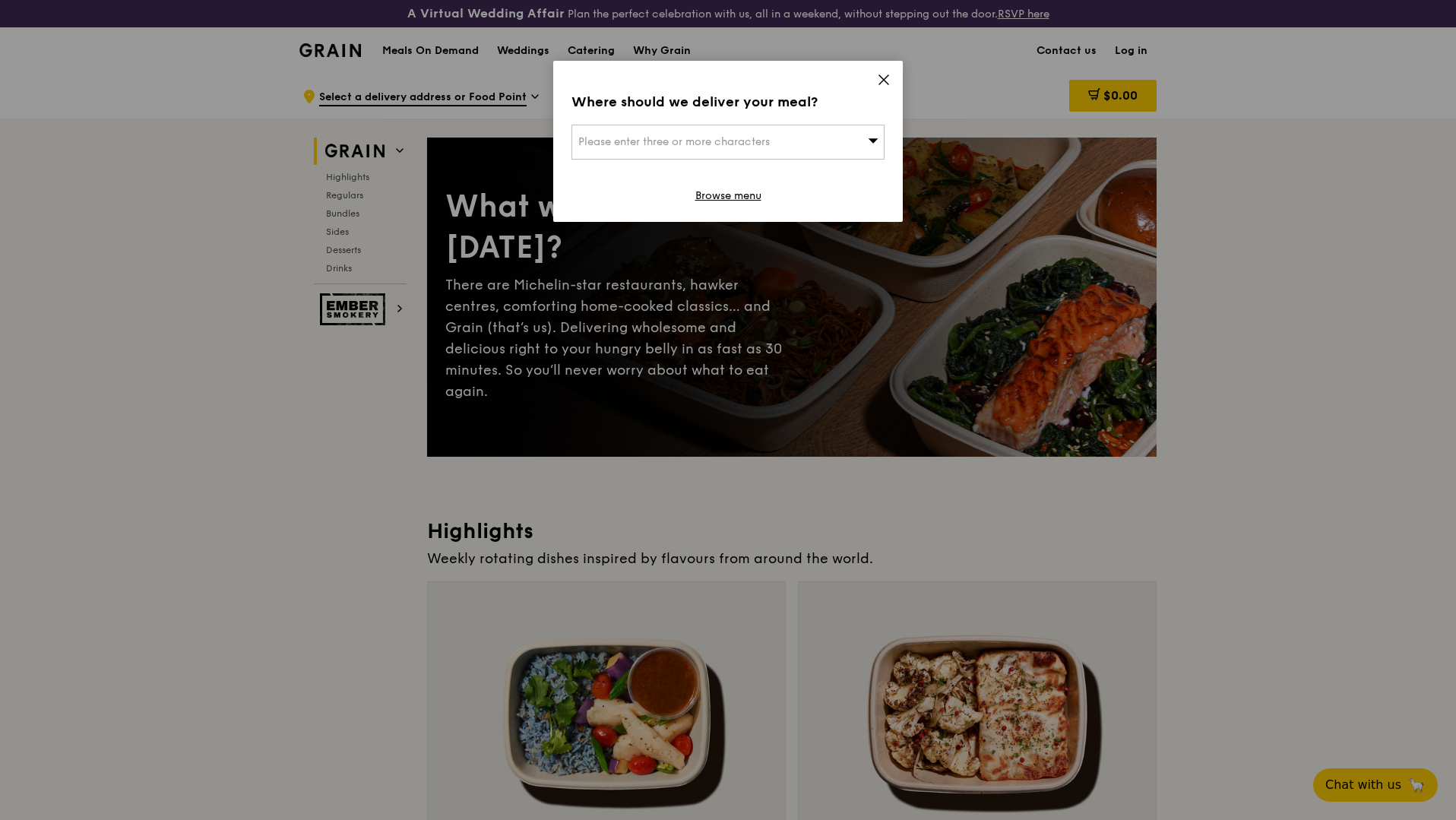
click at [885, 67] on div "Where should we deliver your meal? Please enter three or more characters Browse…" at bounding box center [728, 141] width 349 height 162
click at [883, 66] on div "Where should we deliver your meal? Please enter three or more characters Browse…" at bounding box center [728, 141] width 349 height 162
click at [883, 71] on div "Where should we deliver your meal? Please enter three or more characters Browse…" at bounding box center [728, 141] width 349 height 162
click at [881, 76] on icon at bounding box center [884, 80] width 14 height 14
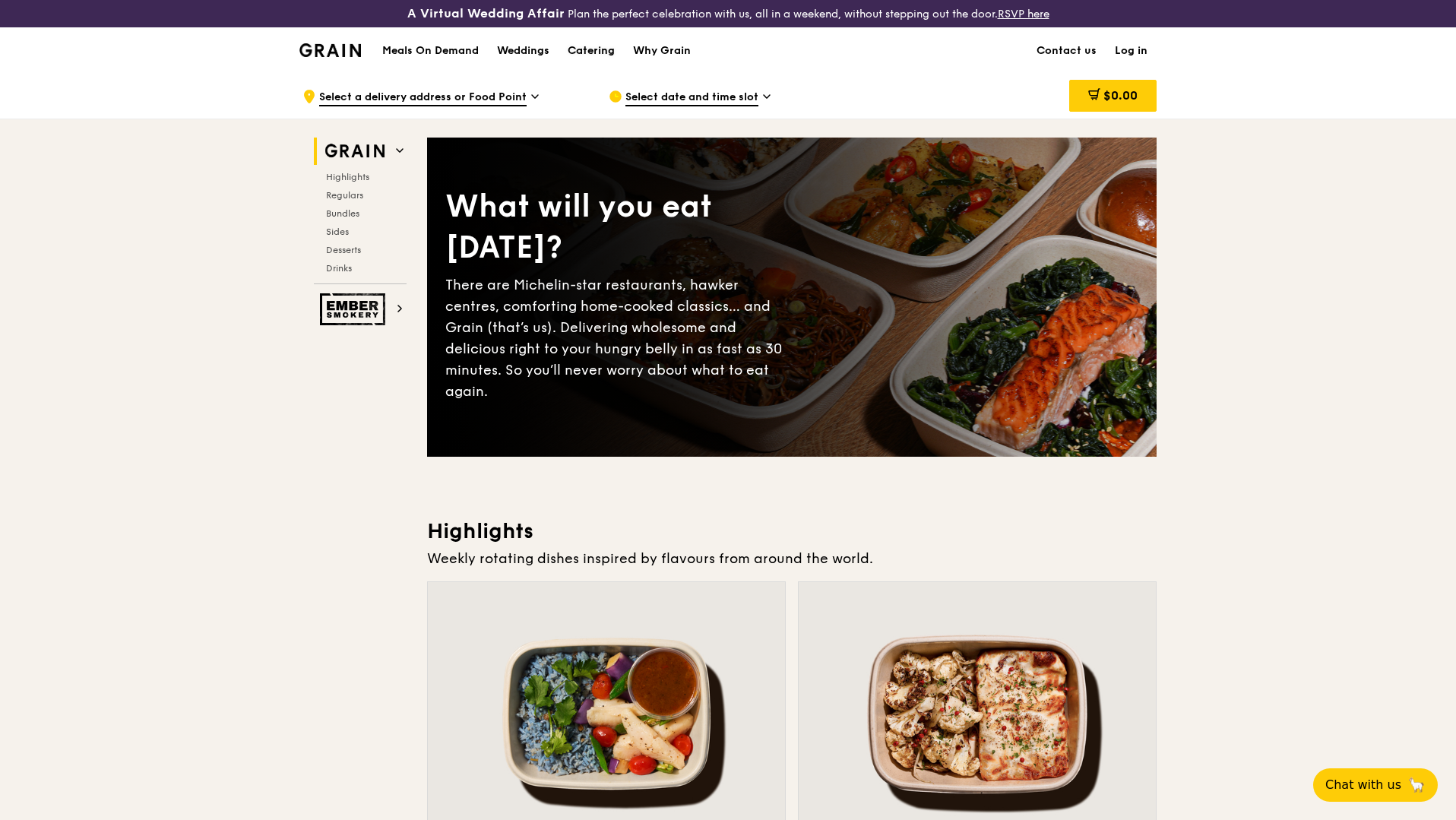
click at [586, 48] on div "Catering" at bounding box center [592, 51] width 47 height 46
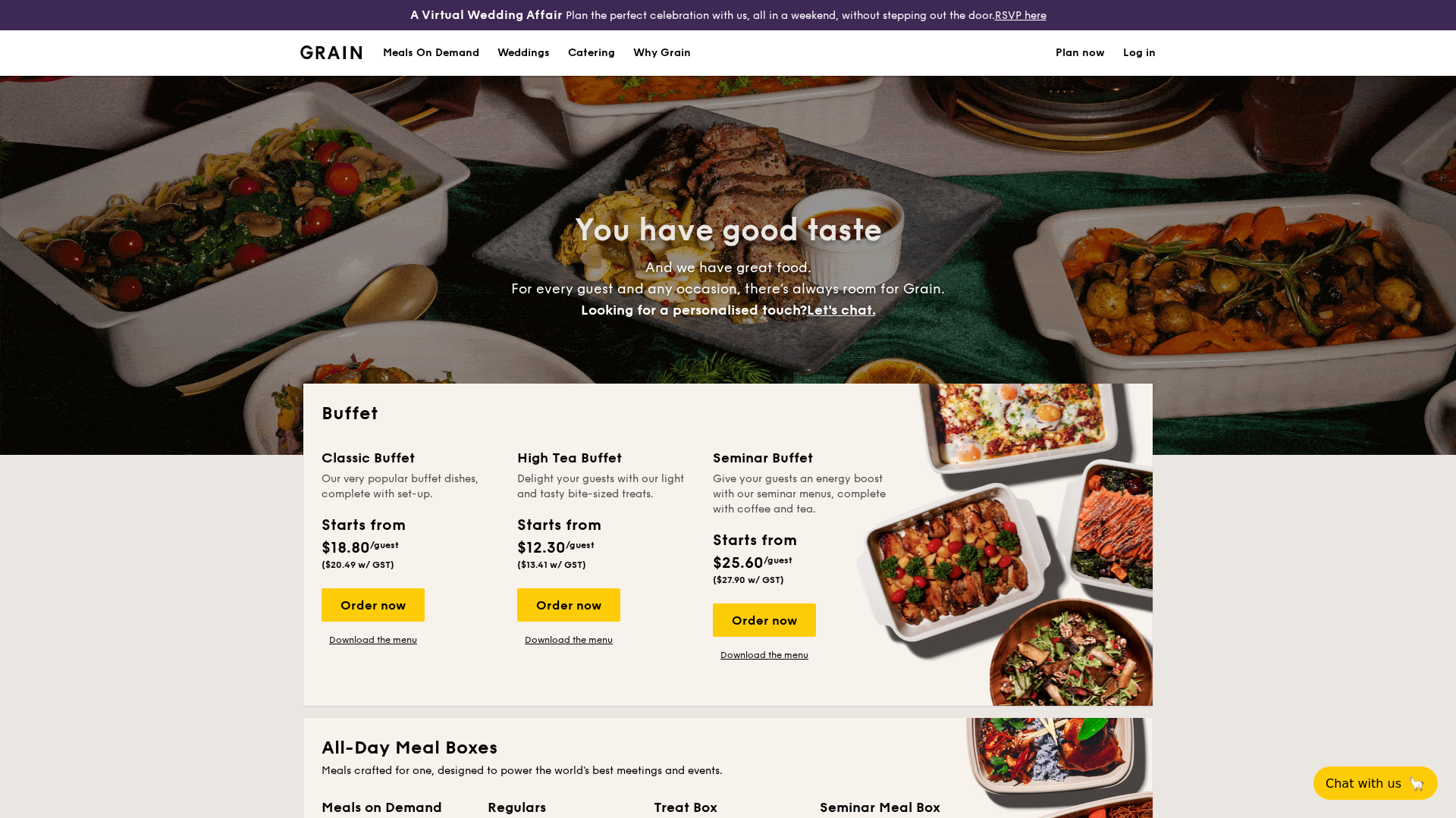
select select
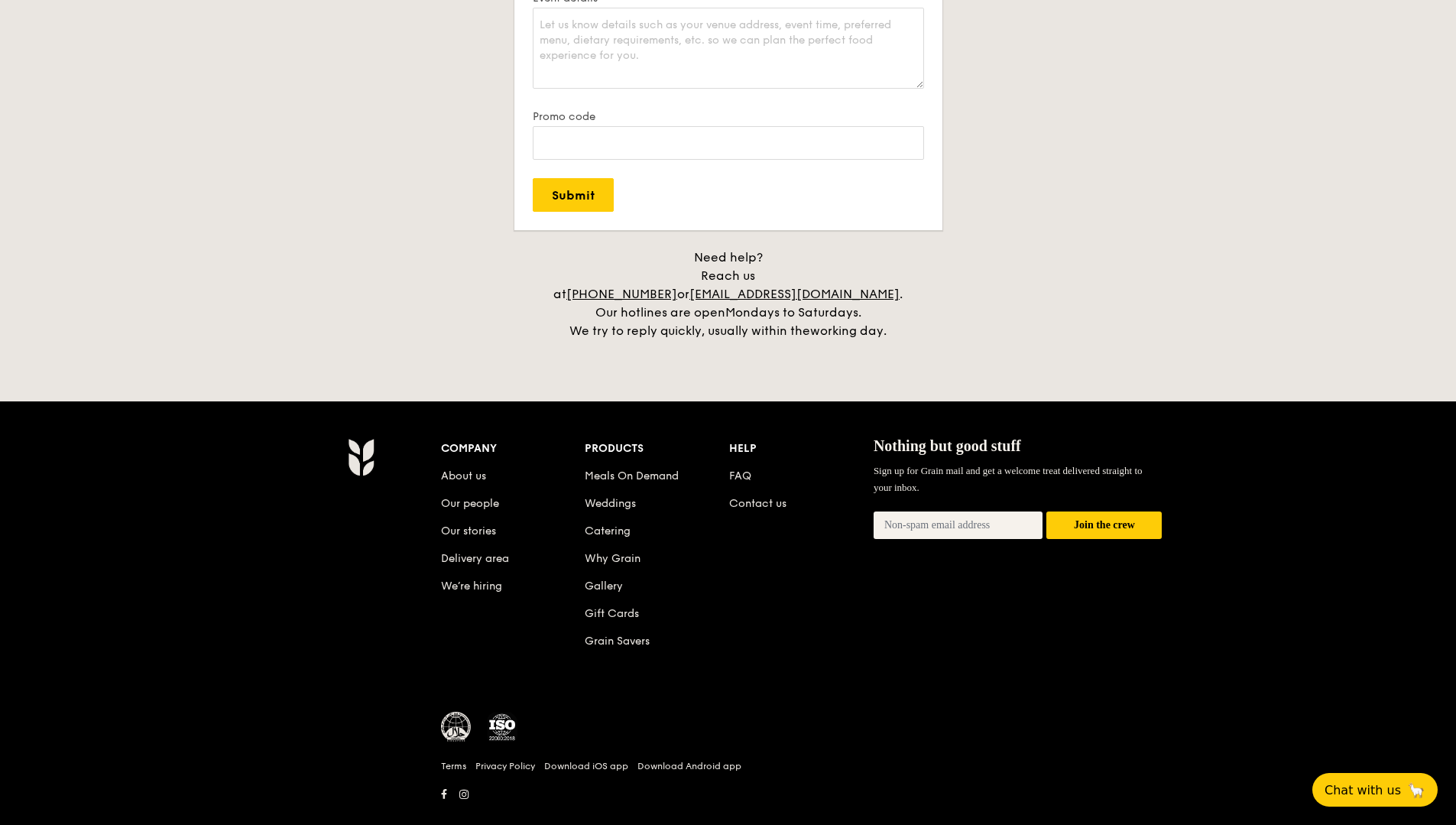
scroll to position [3036, 0]
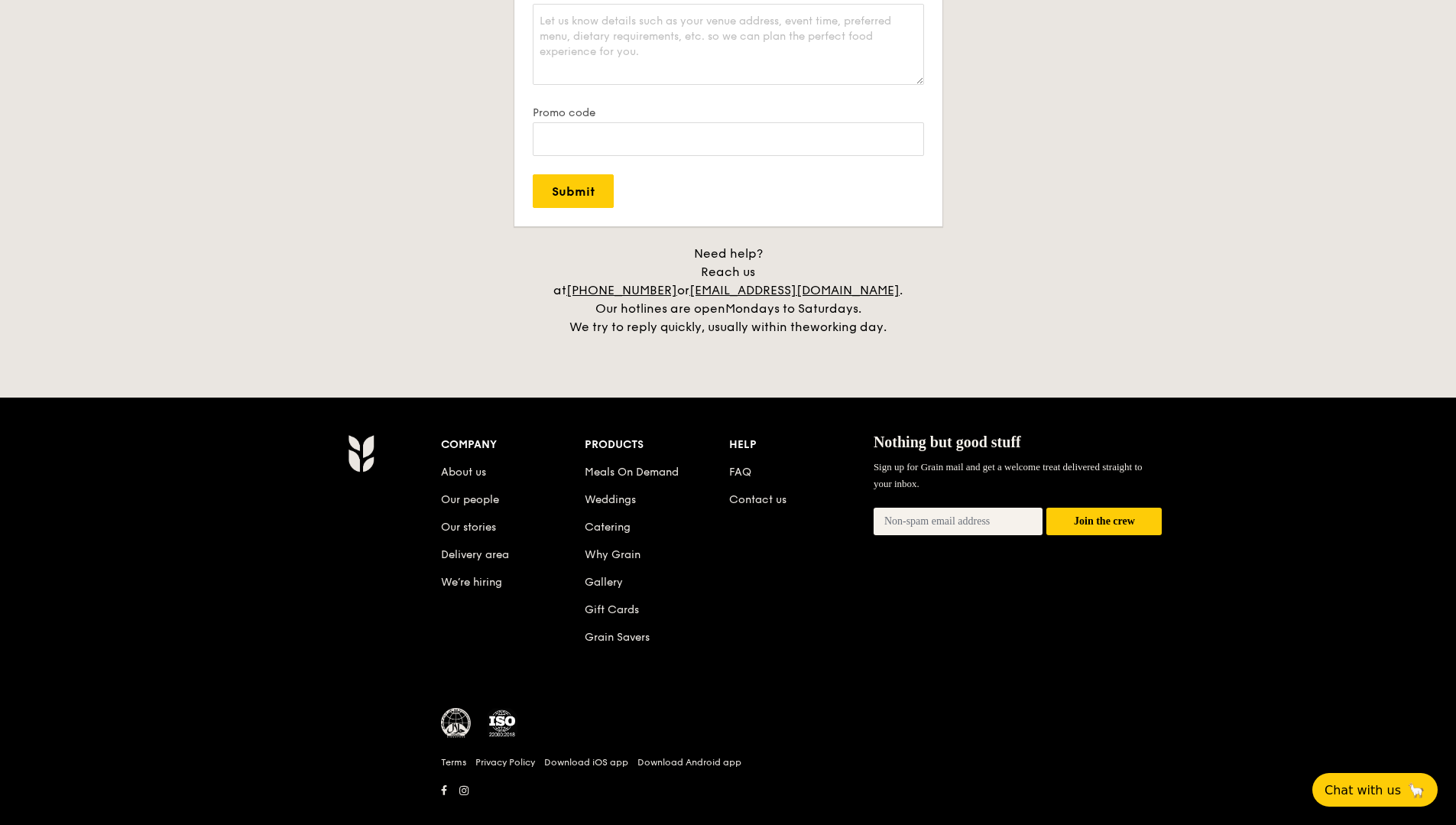
click at [487, 435] on div "Company" at bounding box center [514, 445] width 145 height 21
click at [484, 493] on link "Our people" at bounding box center [471, 499] width 58 height 13
click at [478, 465] on link "About us" at bounding box center [464, 472] width 45 height 13
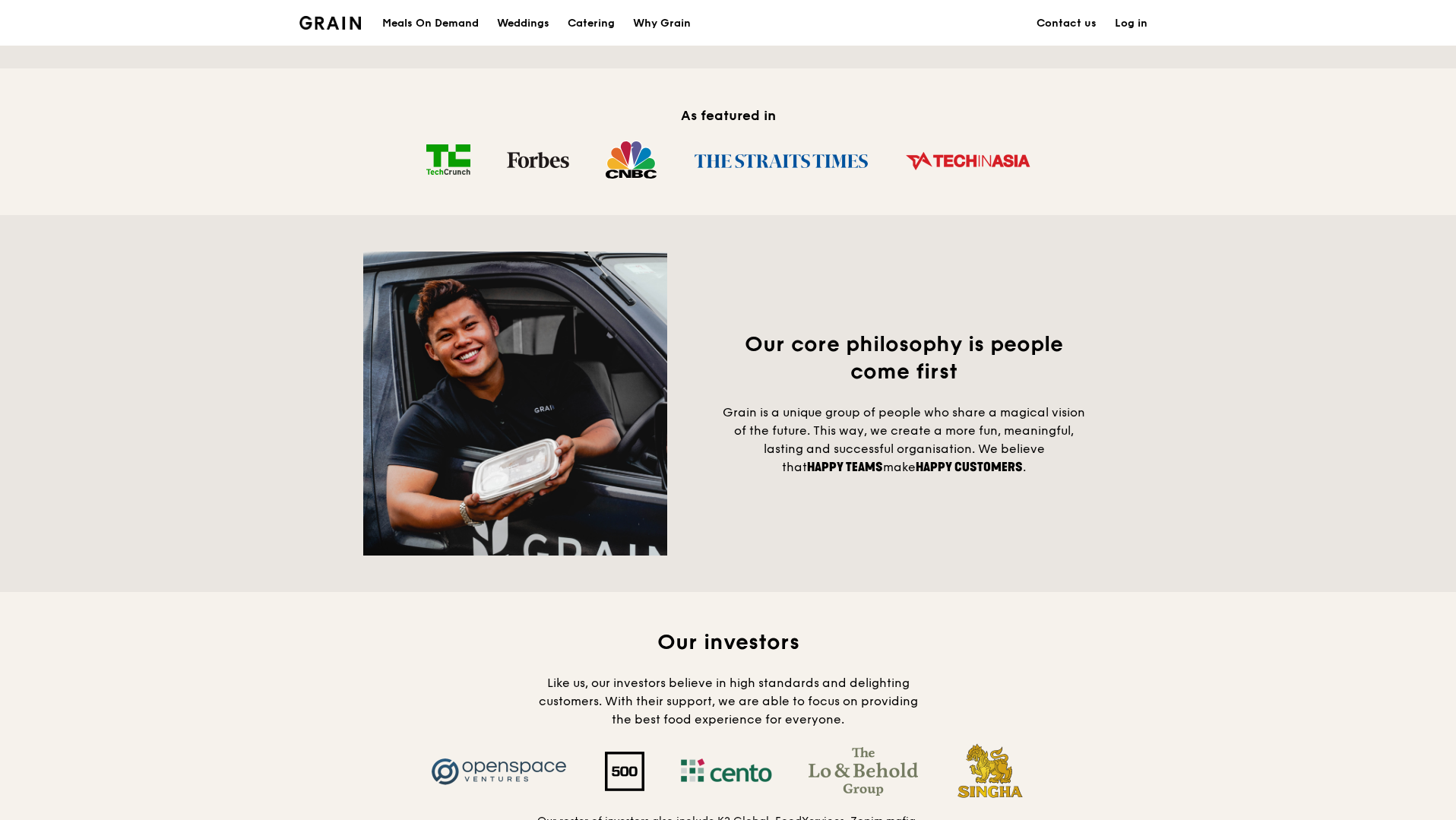
scroll to position [949, 0]
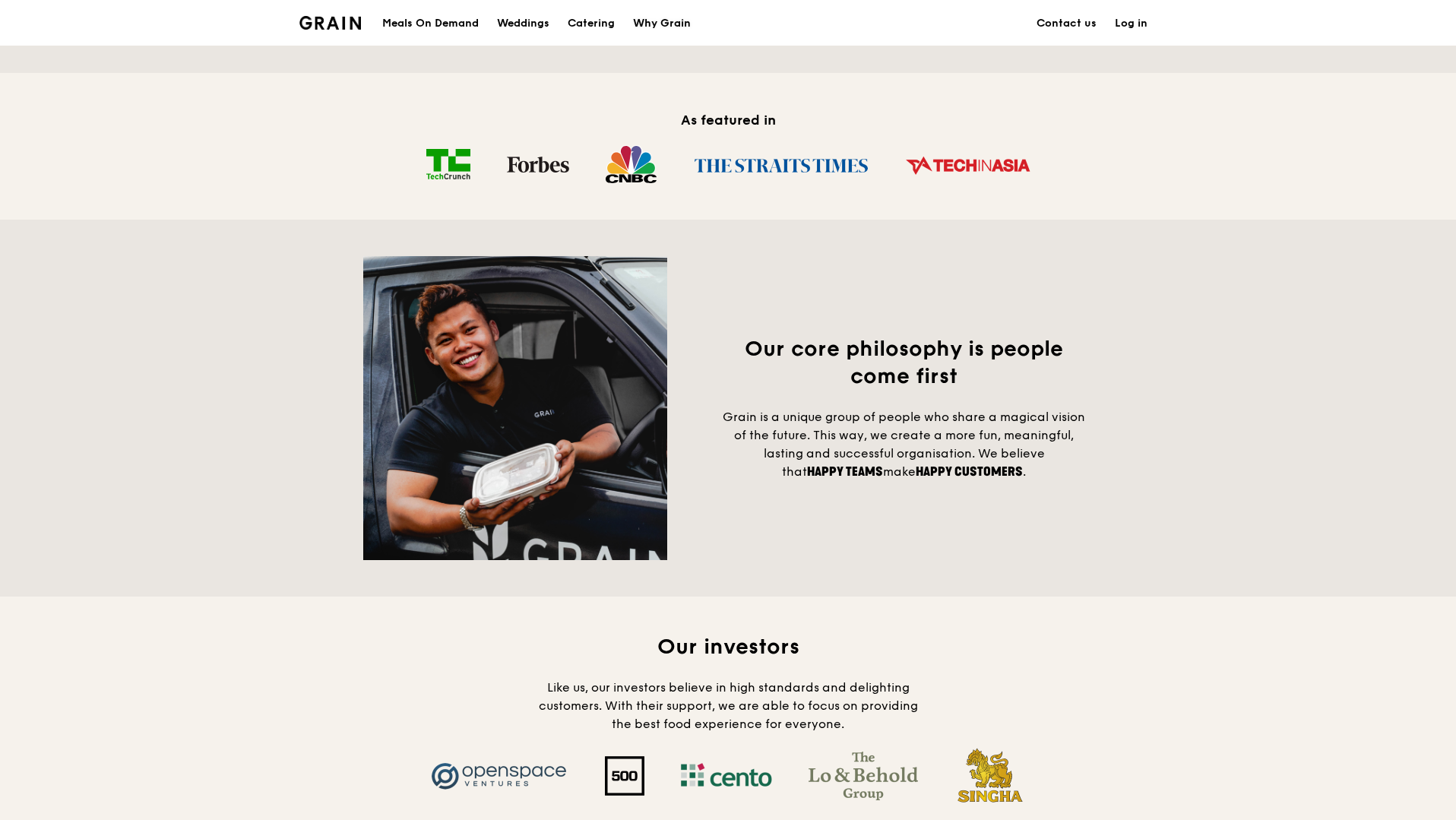
click at [676, 25] on div "Why Grain" at bounding box center [662, 24] width 58 height 46
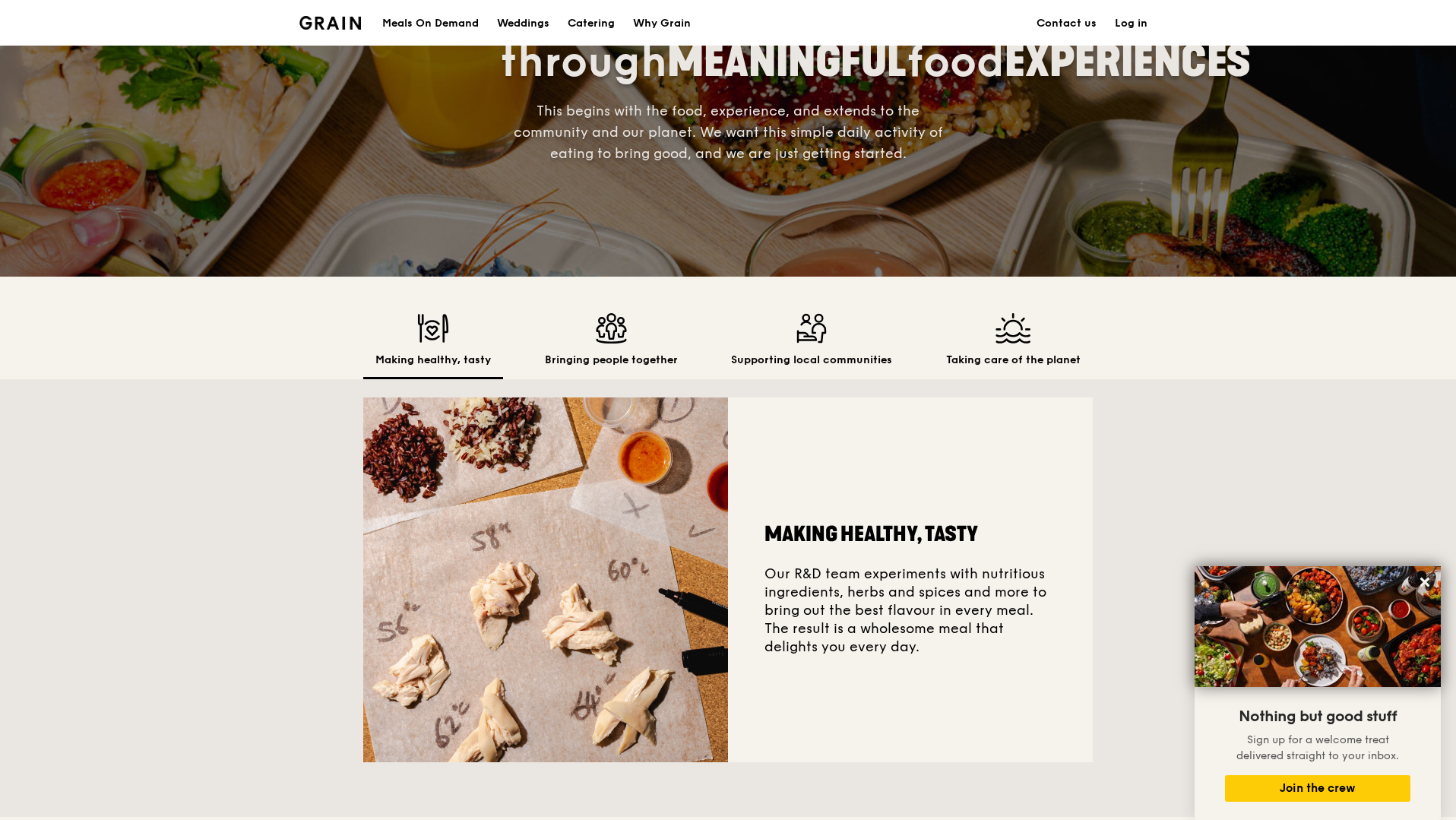
scroll to position [201, 0]
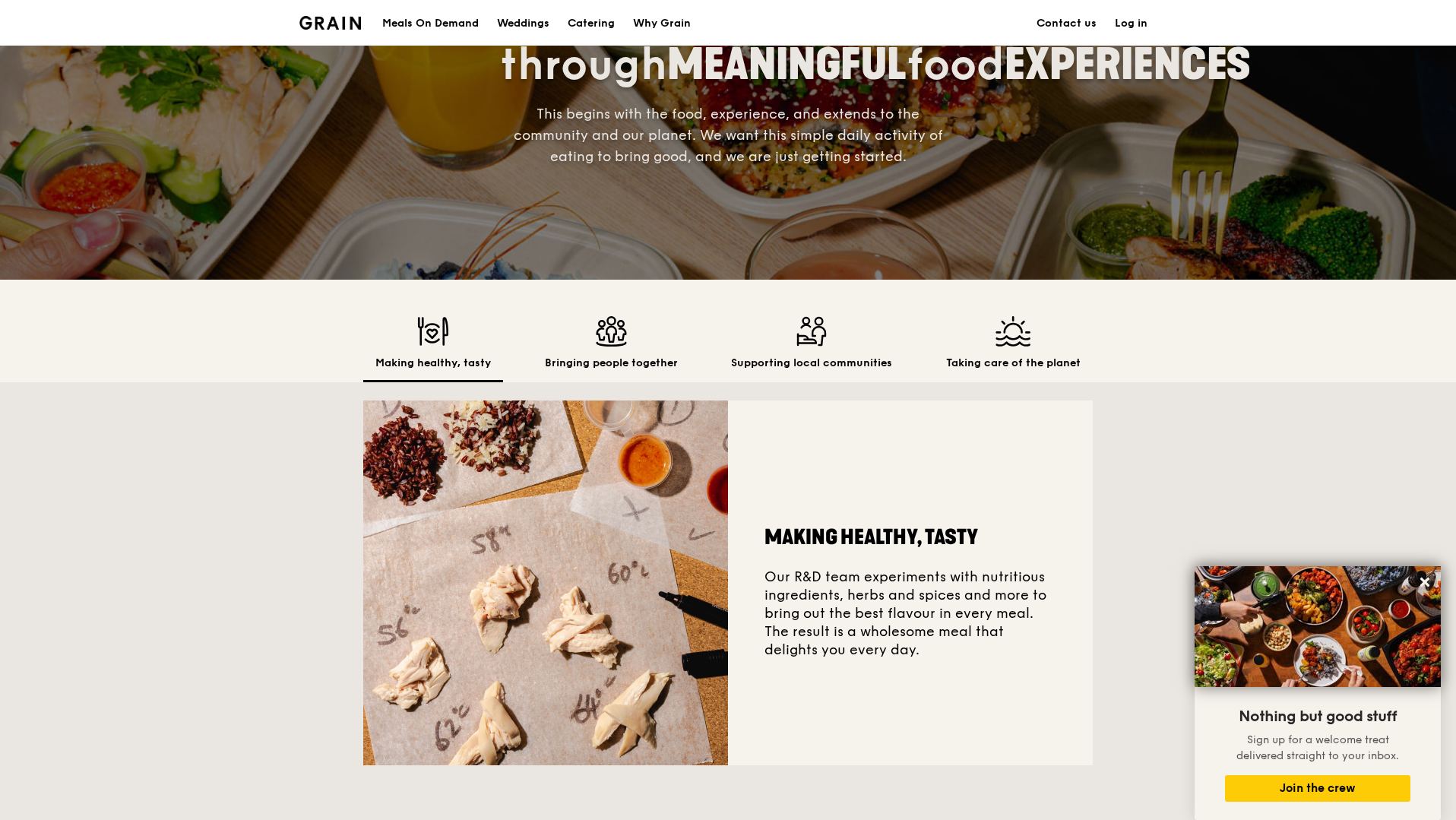
click at [946, 365] on h2 "Taking care of the planet" at bounding box center [1013, 363] width 134 height 15
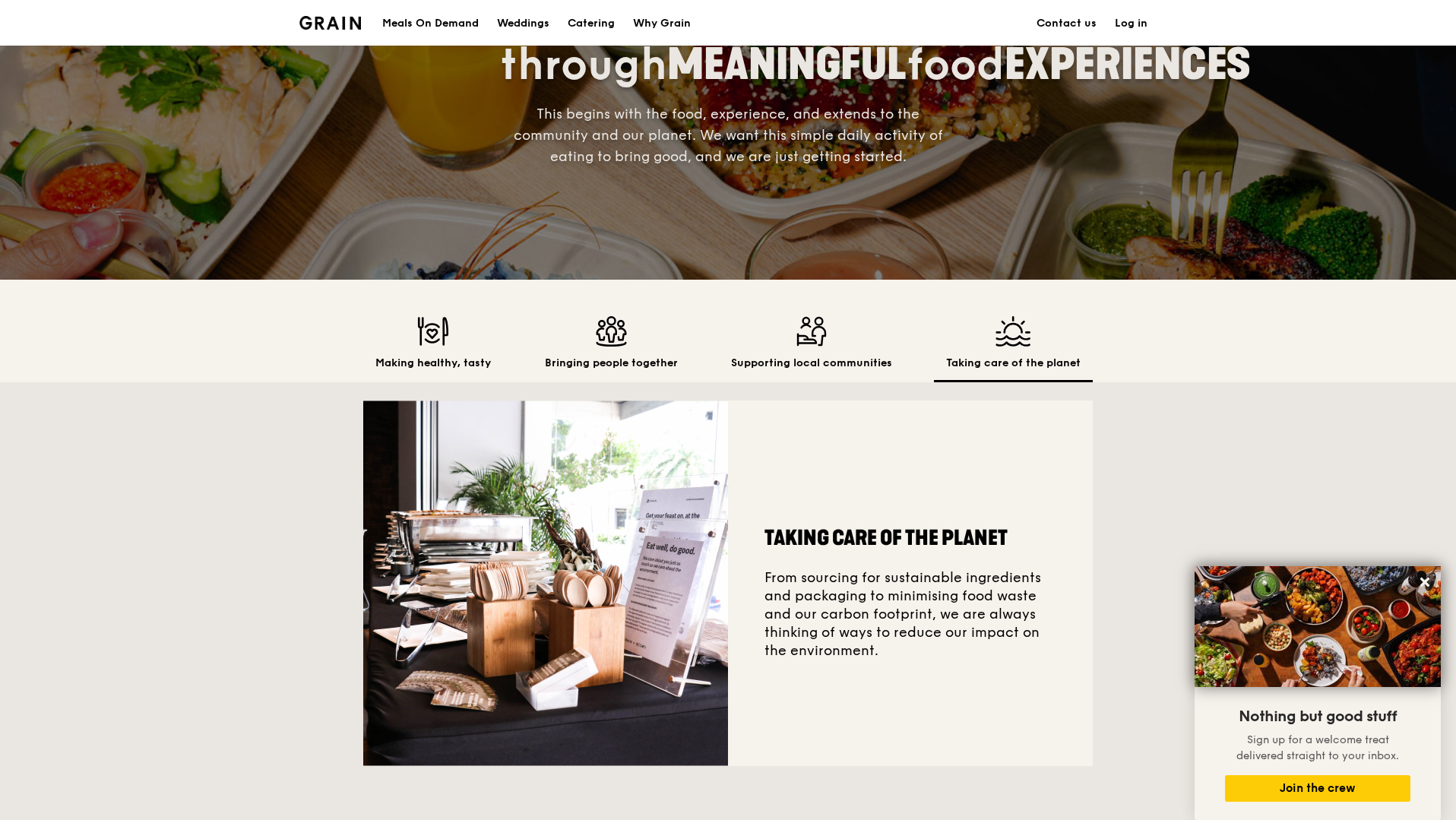
click at [803, 356] on h2 "Supporting local communities" at bounding box center [812, 363] width 161 height 15
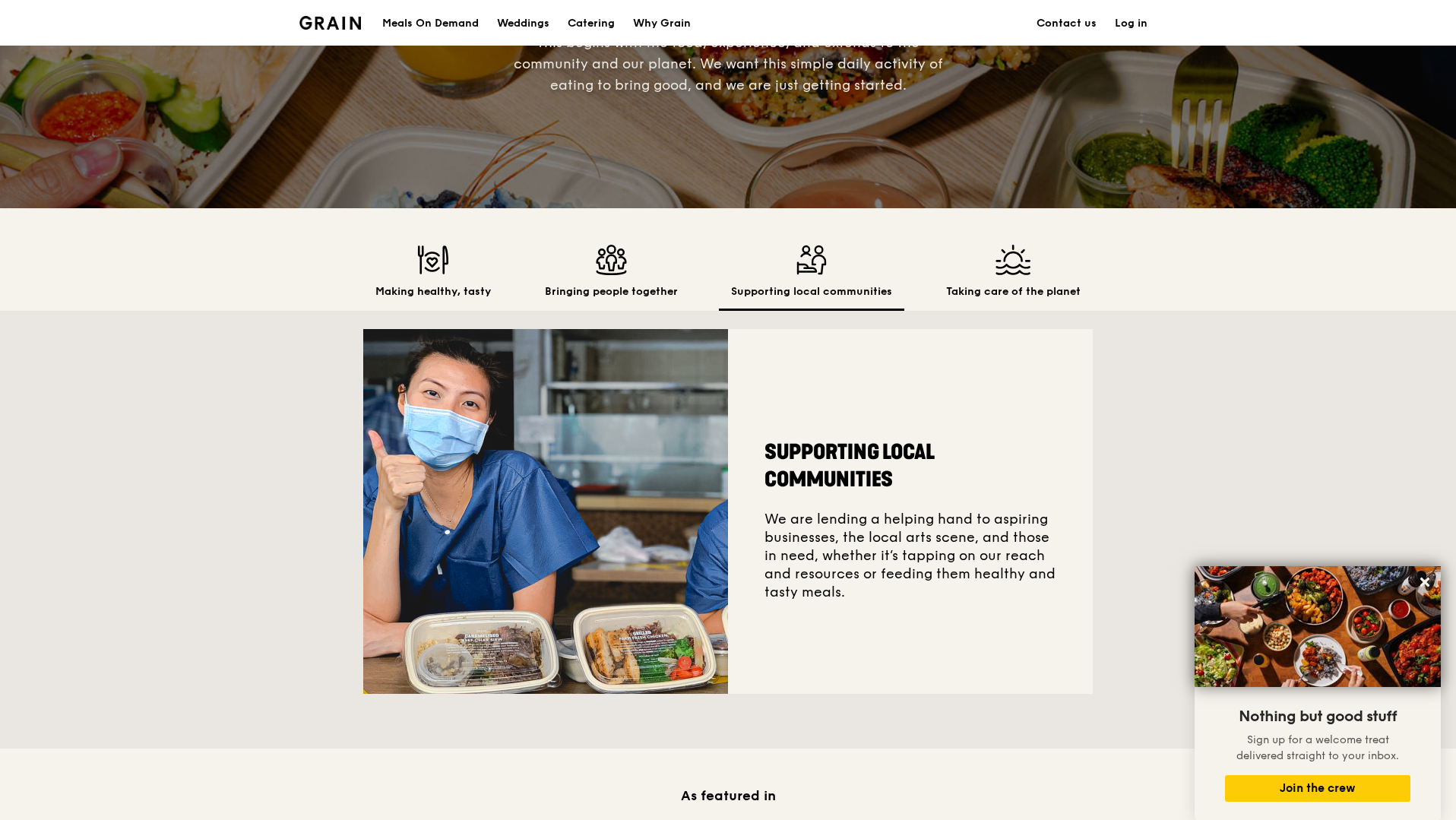
scroll to position [275, 0]
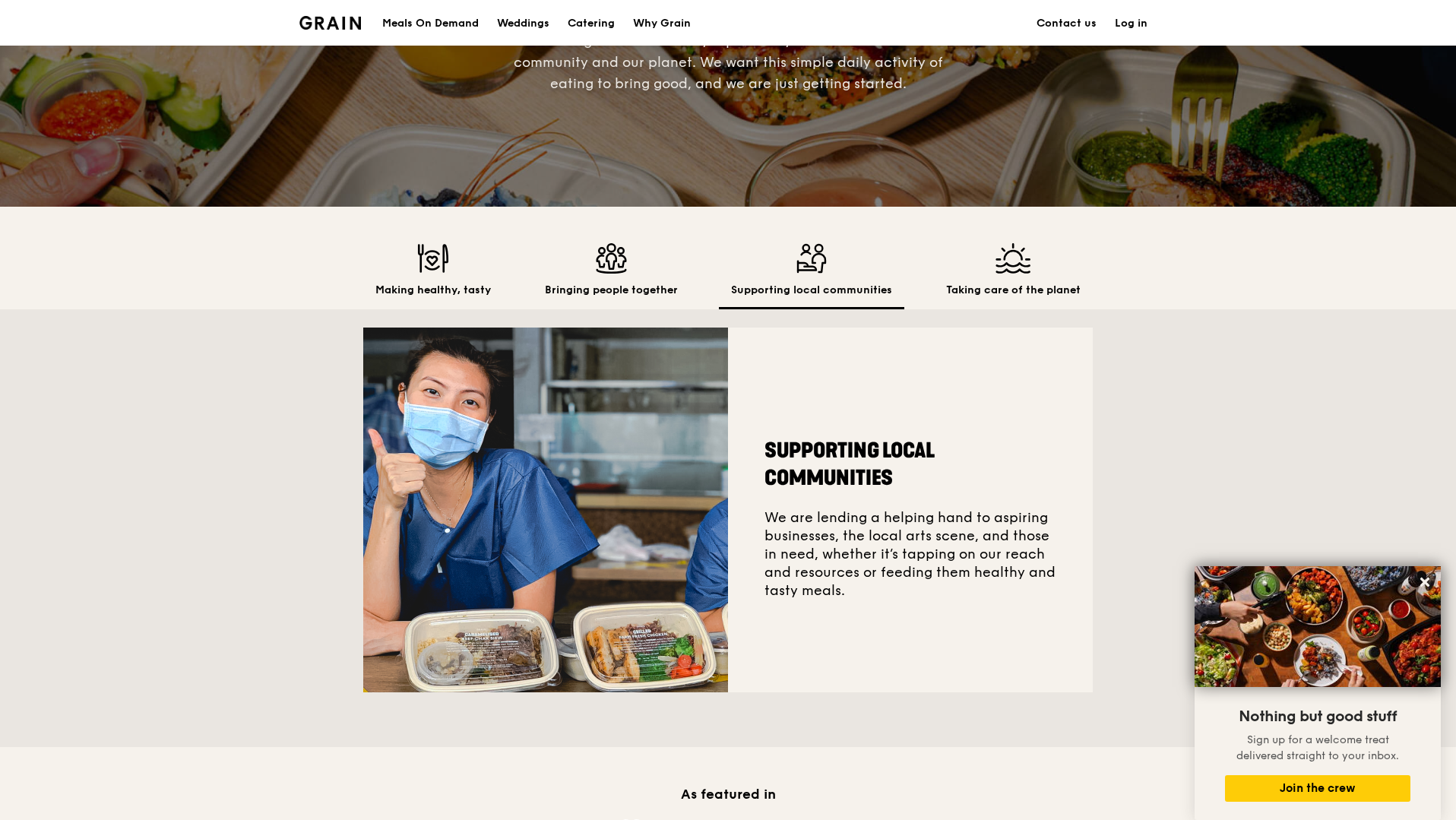
click at [640, 269] on img at bounding box center [612, 258] width 133 height 31
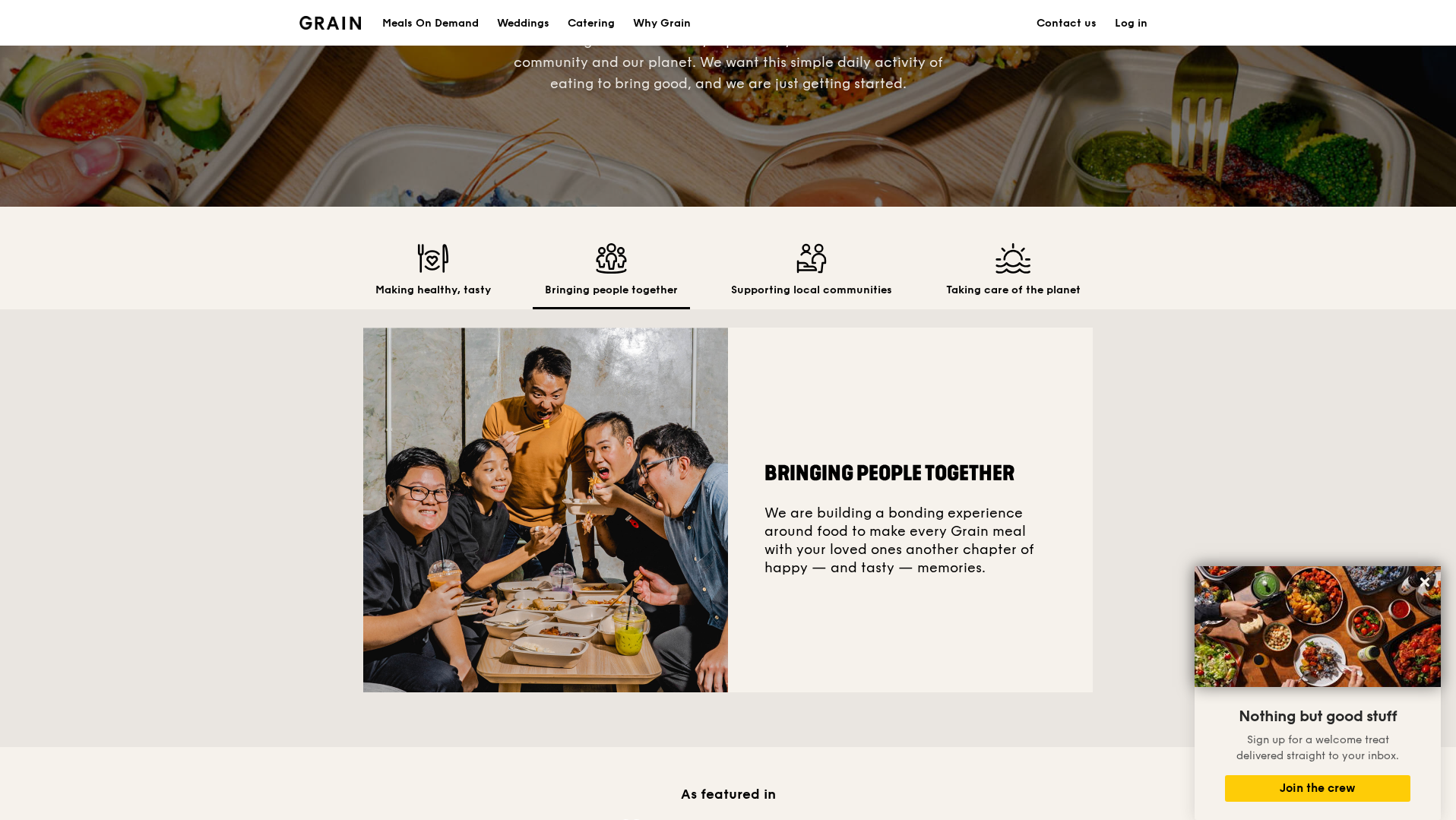
click at [471, 270] on img at bounding box center [434, 258] width 116 height 31
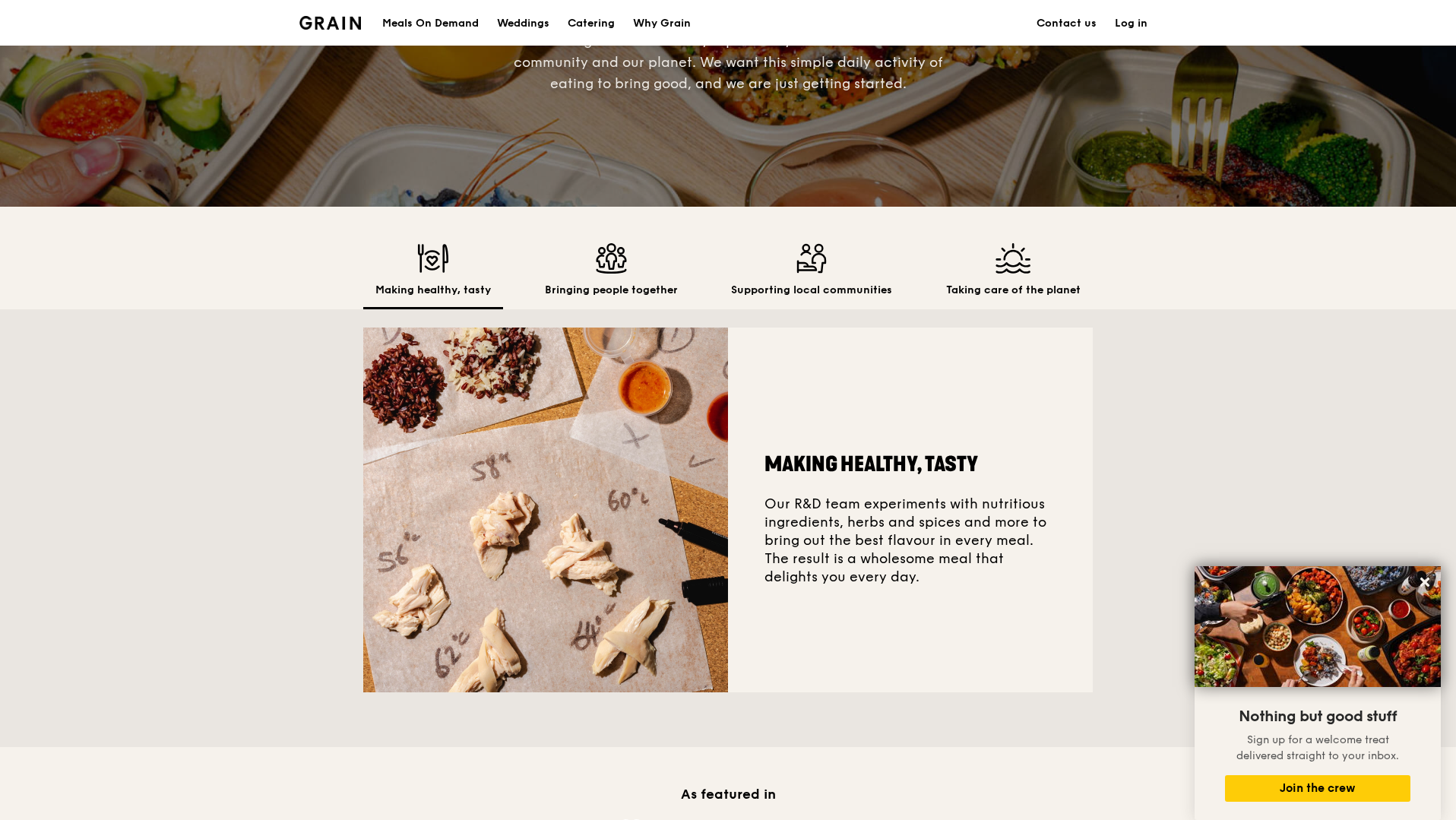
click at [571, 281] on div "Bringing people together" at bounding box center [611, 276] width 157 height 66
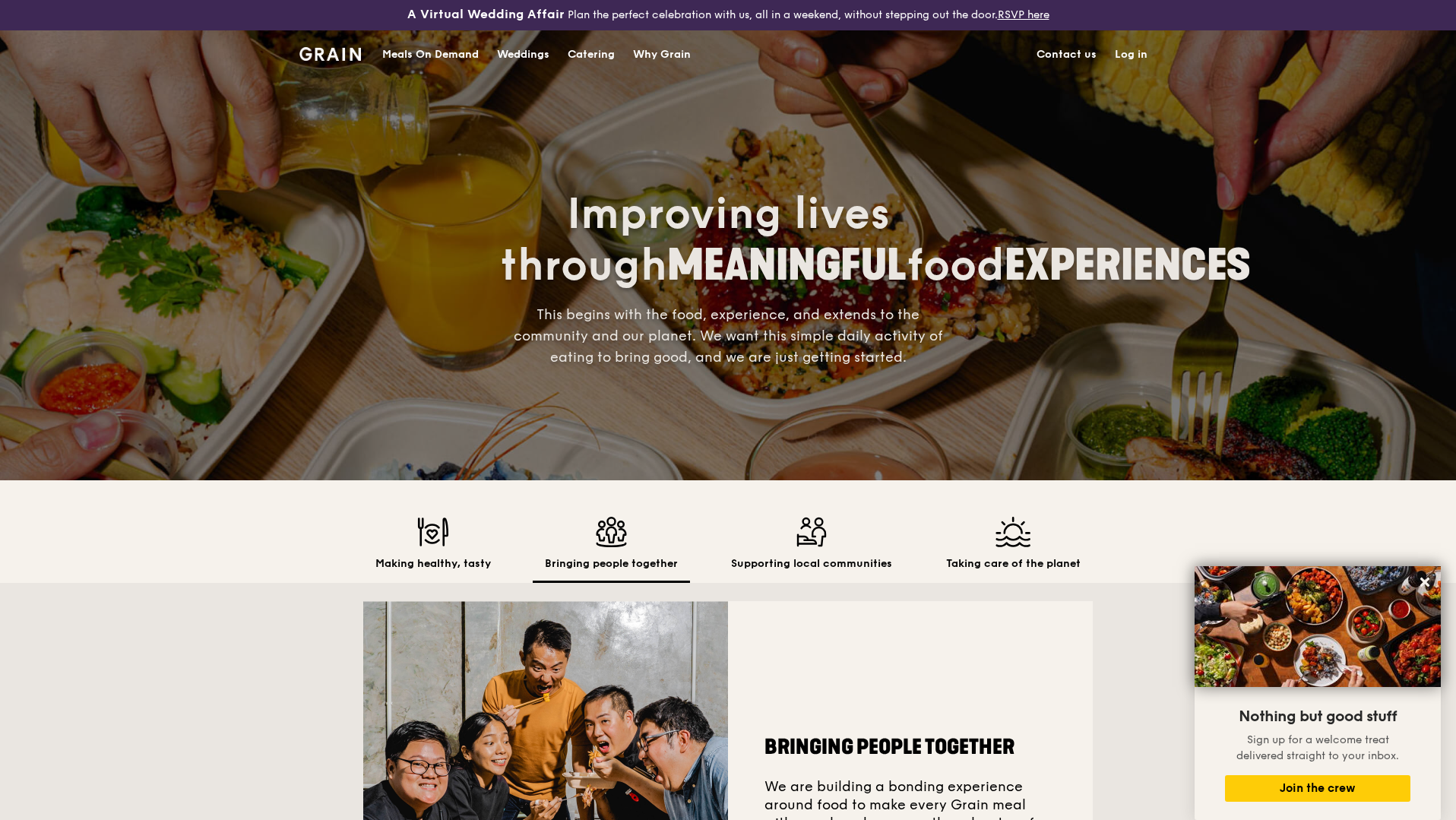
scroll to position [0, 0]
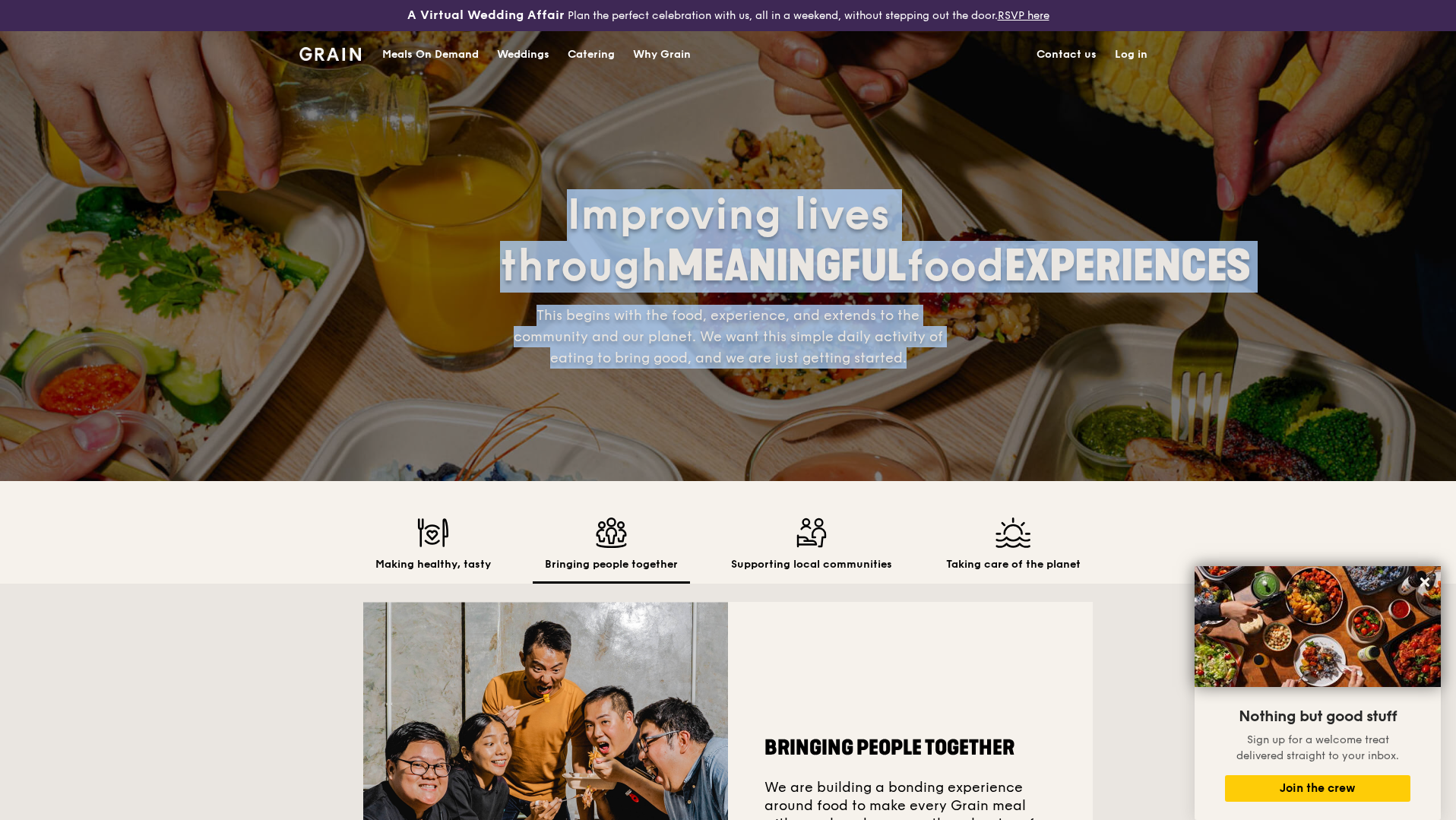
drag, startPoint x: 567, startPoint y: 192, endPoint x: 923, endPoint y: 377, distance: 401.2
click at [925, 369] on div "Improving lives through MEANINGFUL food EXPERIENCES This begins with the food, …" at bounding box center [728, 279] width 455 height 179
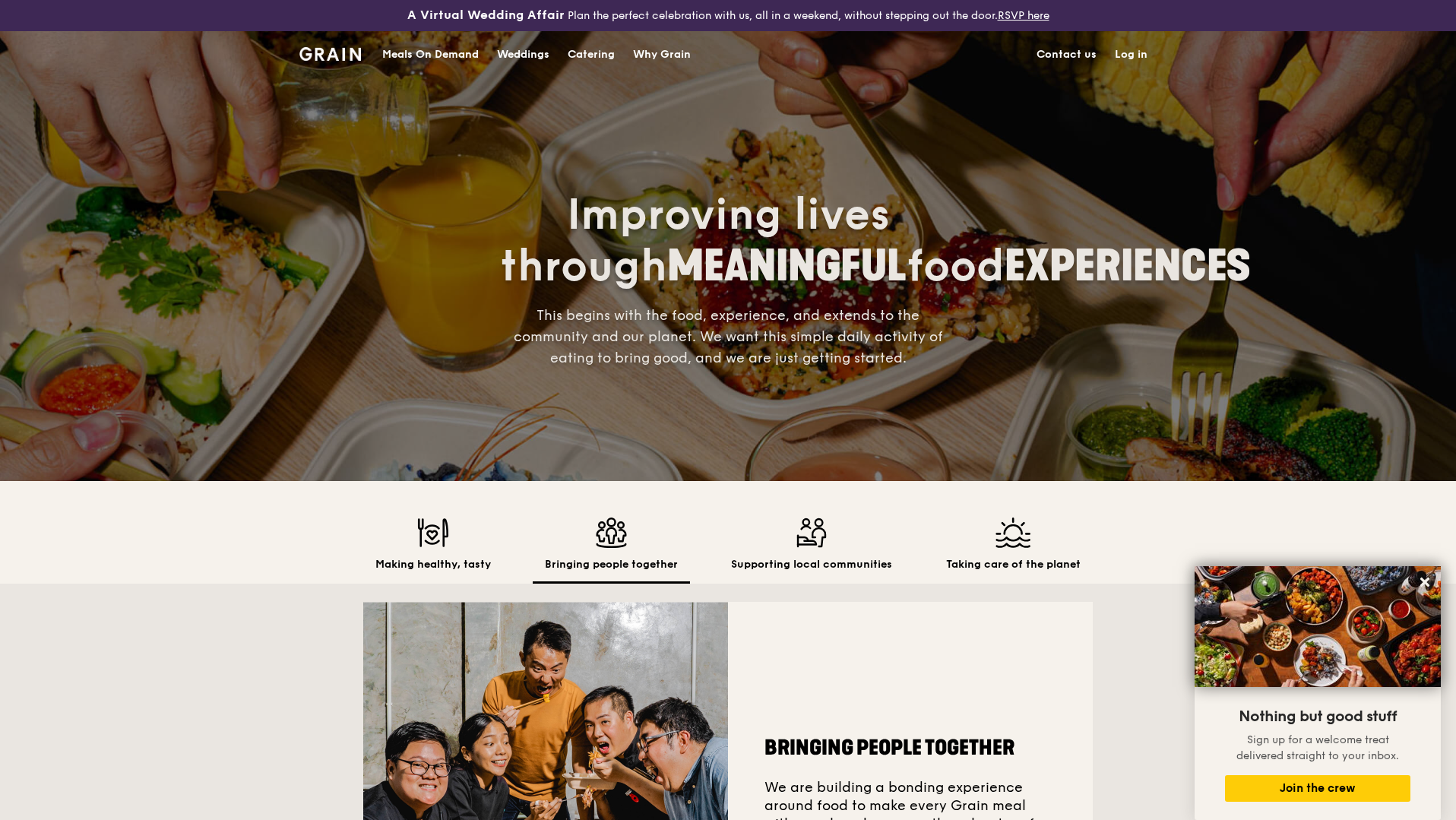
click at [705, 135] on div "Improving lives through MEANINGFUL food EXPERIENCES This begins with the food, …" at bounding box center [728, 278] width 851 height 405
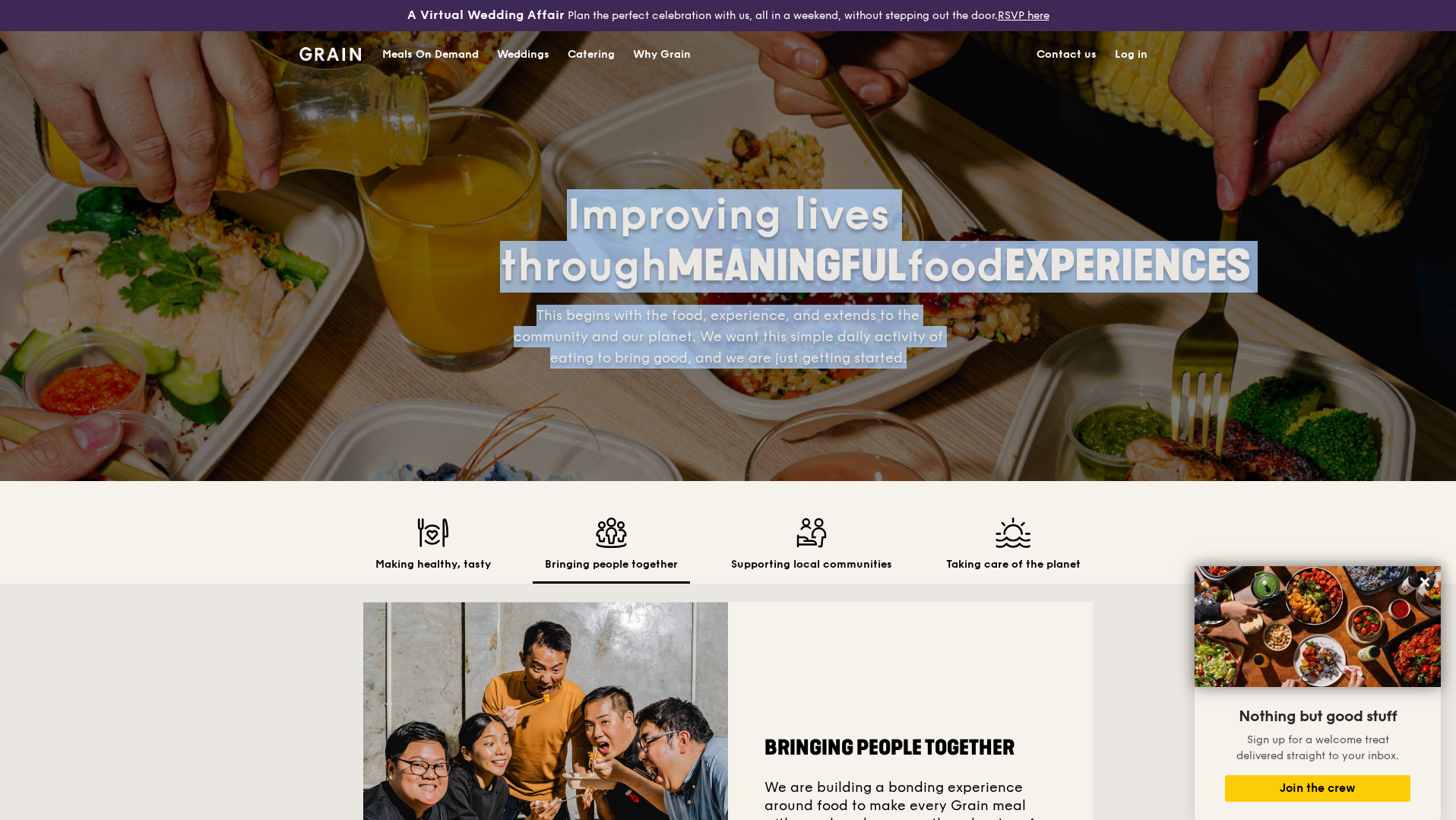
drag, startPoint x: 563, startPoint y: 190, endPoint x: 914, endPoint y: 385, distance: 401.5
click at [914, 369] on div "Improving lives through MEANINGFUL food EXPERIENCES This begins with the food, …" at bounding box center [728, 279] width 455 height 179
copy div "Improving lives through MEANINGFUL food EXPERIENCES This begins with the food, …"
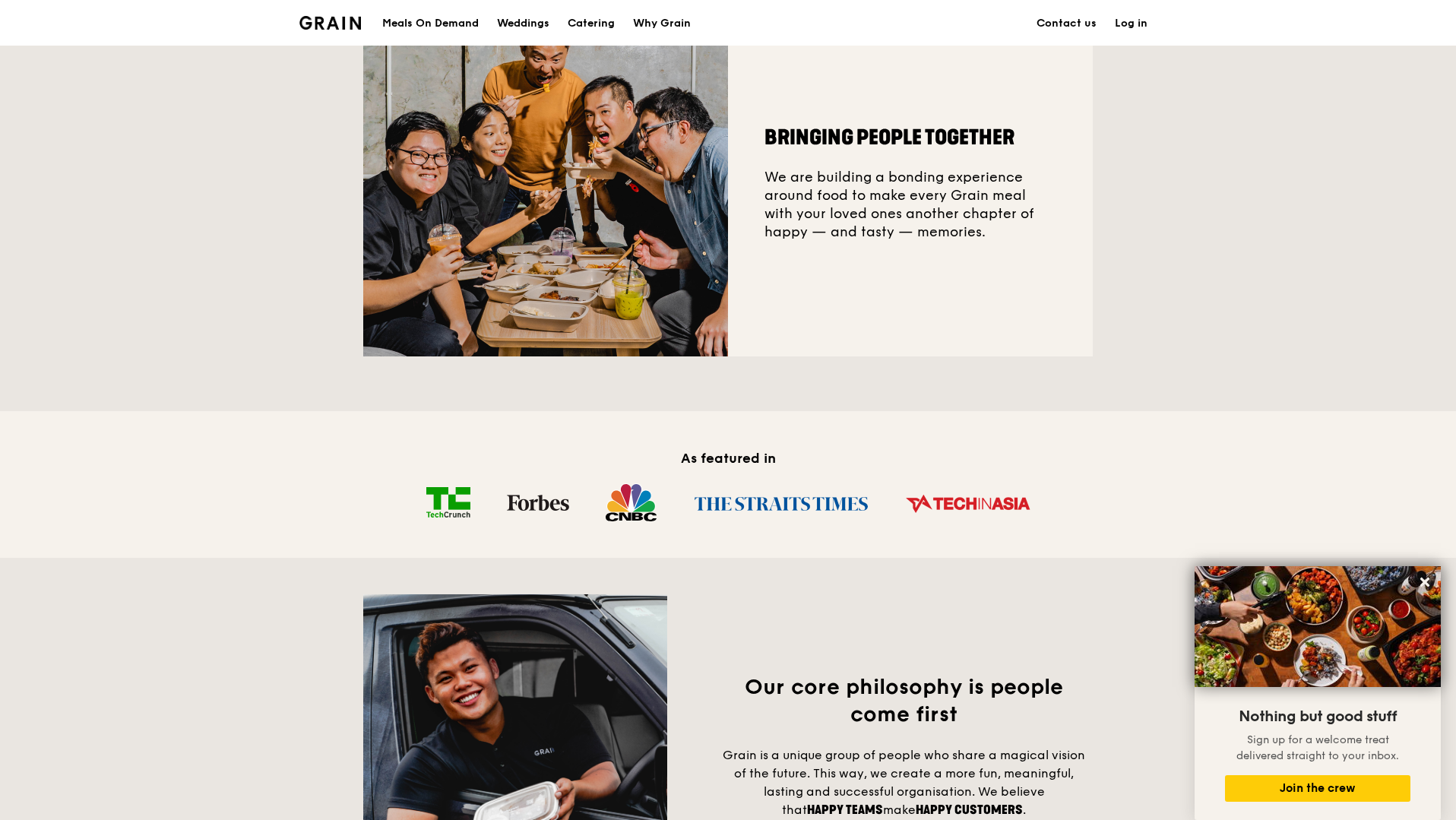
scroll to position [622, 0]
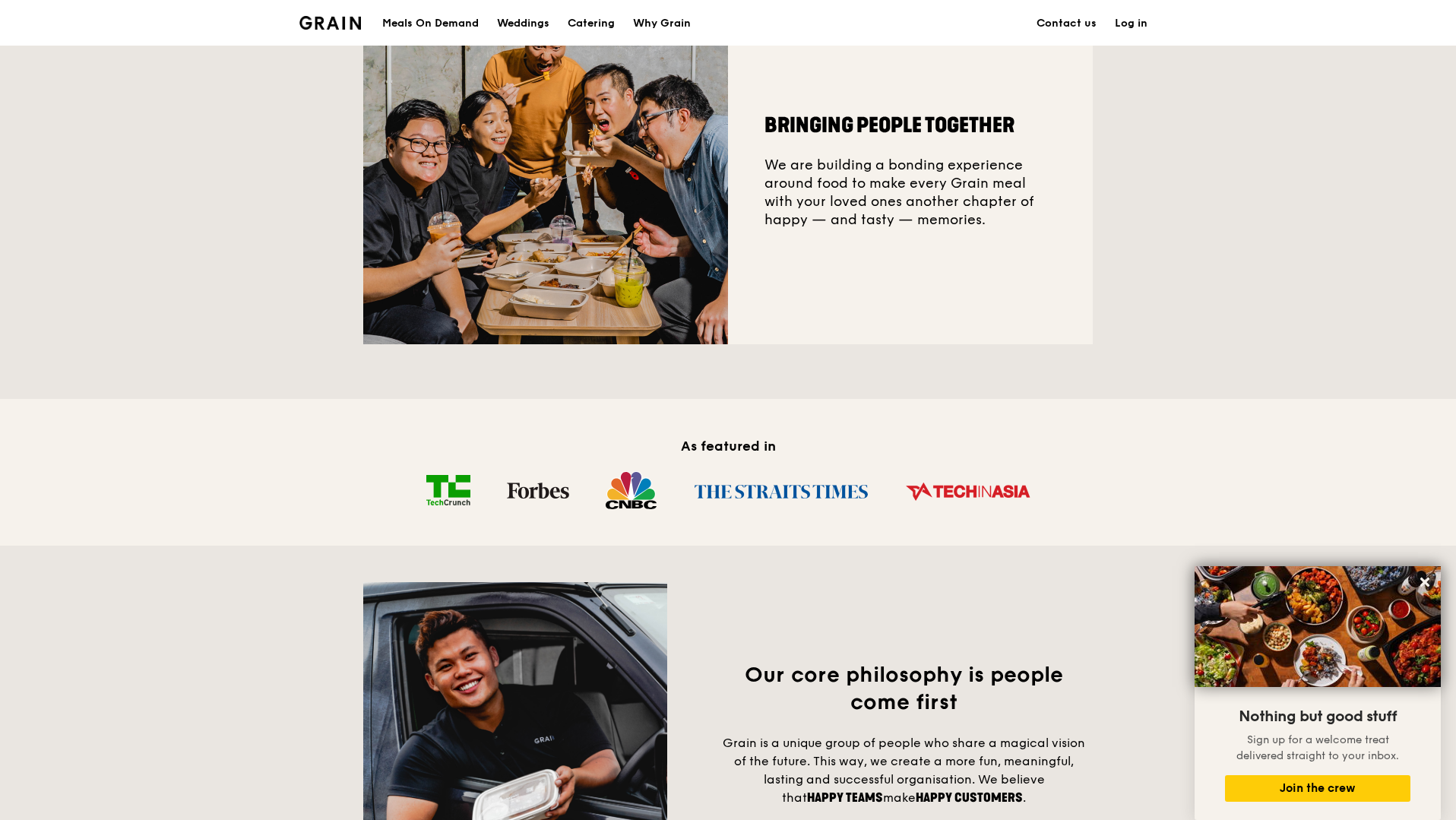
click at [891, 283] on div "Bringing people together We are building a bonding experience around food to ma…" at bounding box center [910, 162] width 365 height 365
drag, startPoint x: 960, startPoint y: 235, endPoint x: 766, endPoint y: 177, distance: 202.5
click at [766, 177] on div "Bringing people together We are building a bonding experience around food to ma…" at bounding box center [910, 162] width 365 height 365
copy div "We are building a bonding experience around food to make every Grain meal with …"
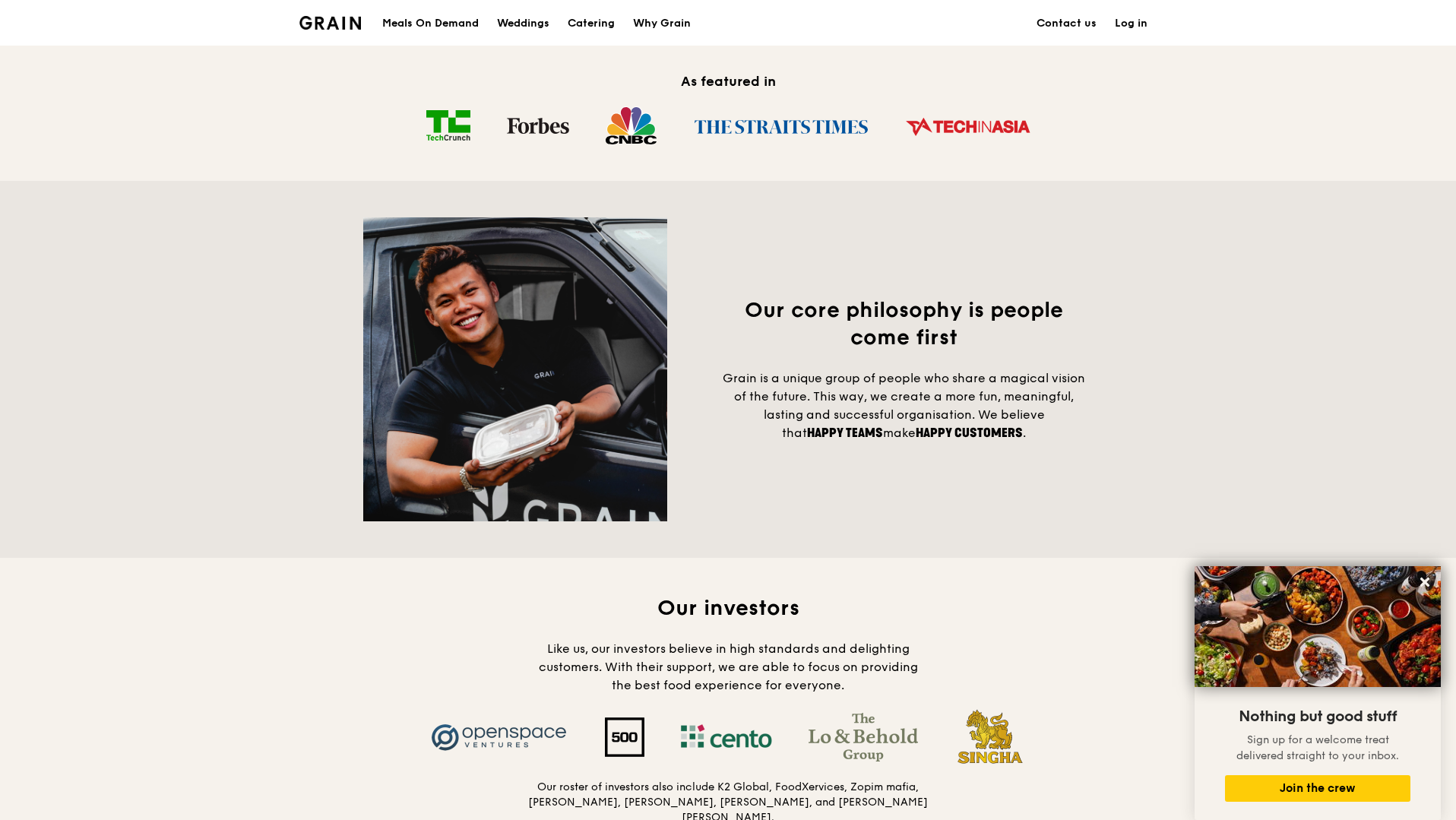
scroll to position [1016, 0]
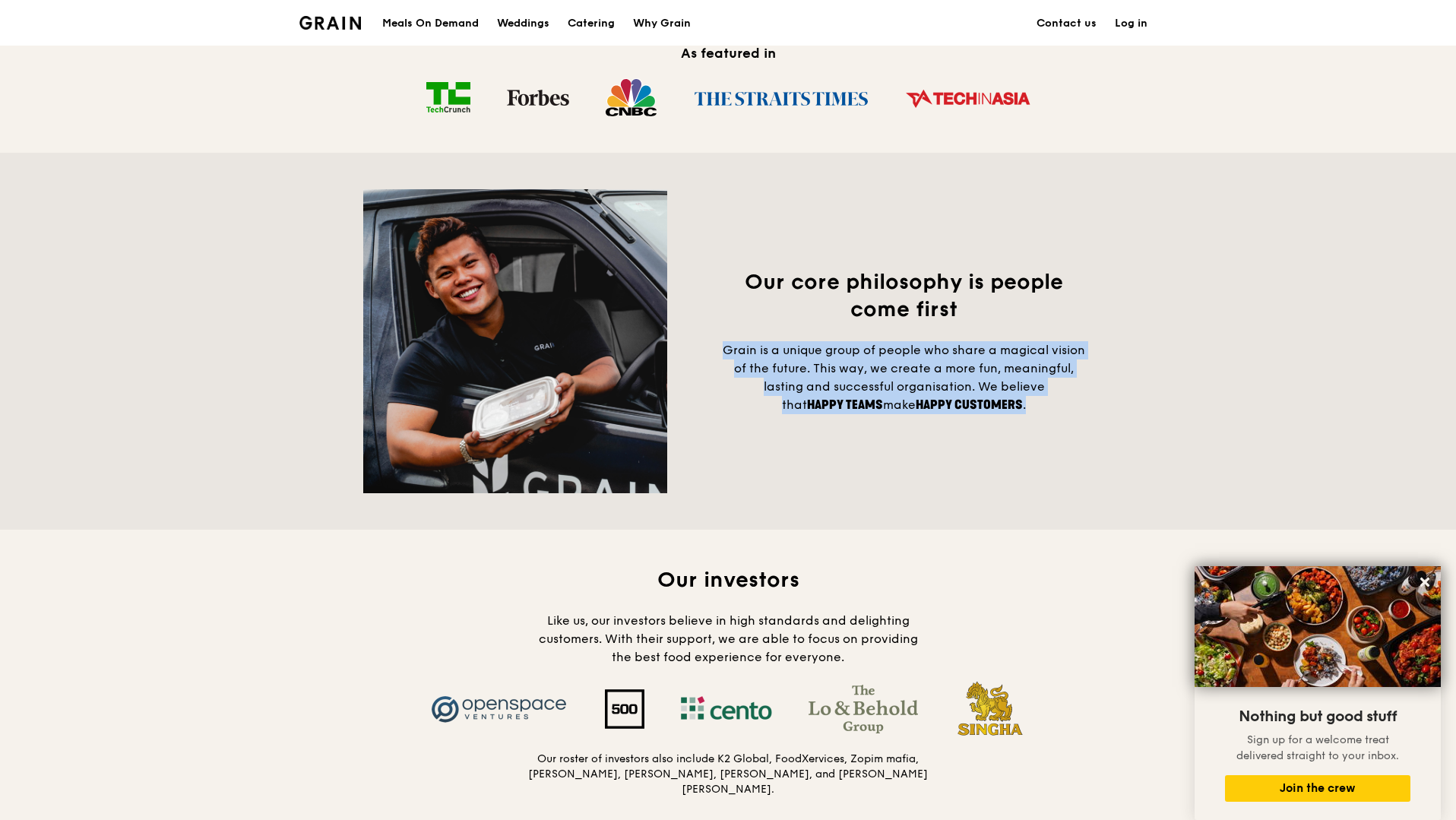
drag, startPoint x: 725, startPoint y: 356, endPoint x: 1037, endPoint y: 413, distance: 317.2
click at [1039, 414] on h4 "Grain is a unique group of people who share a magical vision of the future. Thi…" at bounding box center [904, 378] width 377 height 73
copy span "Grain is a unique group of people who share a magical vision of the future. Thi…"
